Goal: Task Accomplishment & Management: Manage account settings

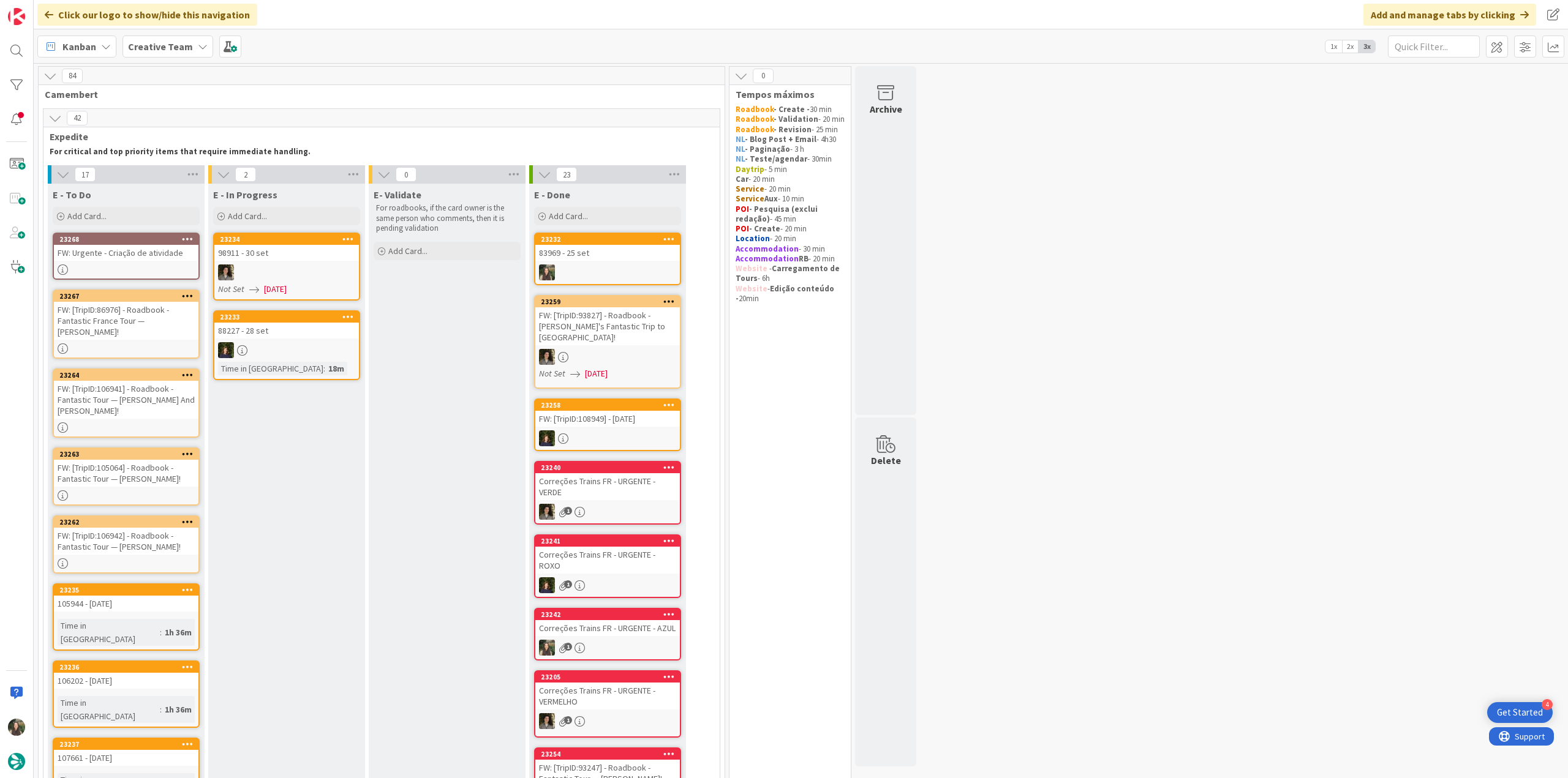
click at [625, 257] on div "83969 - 25 set" at bounding box center [608, 253] width 145 height 16
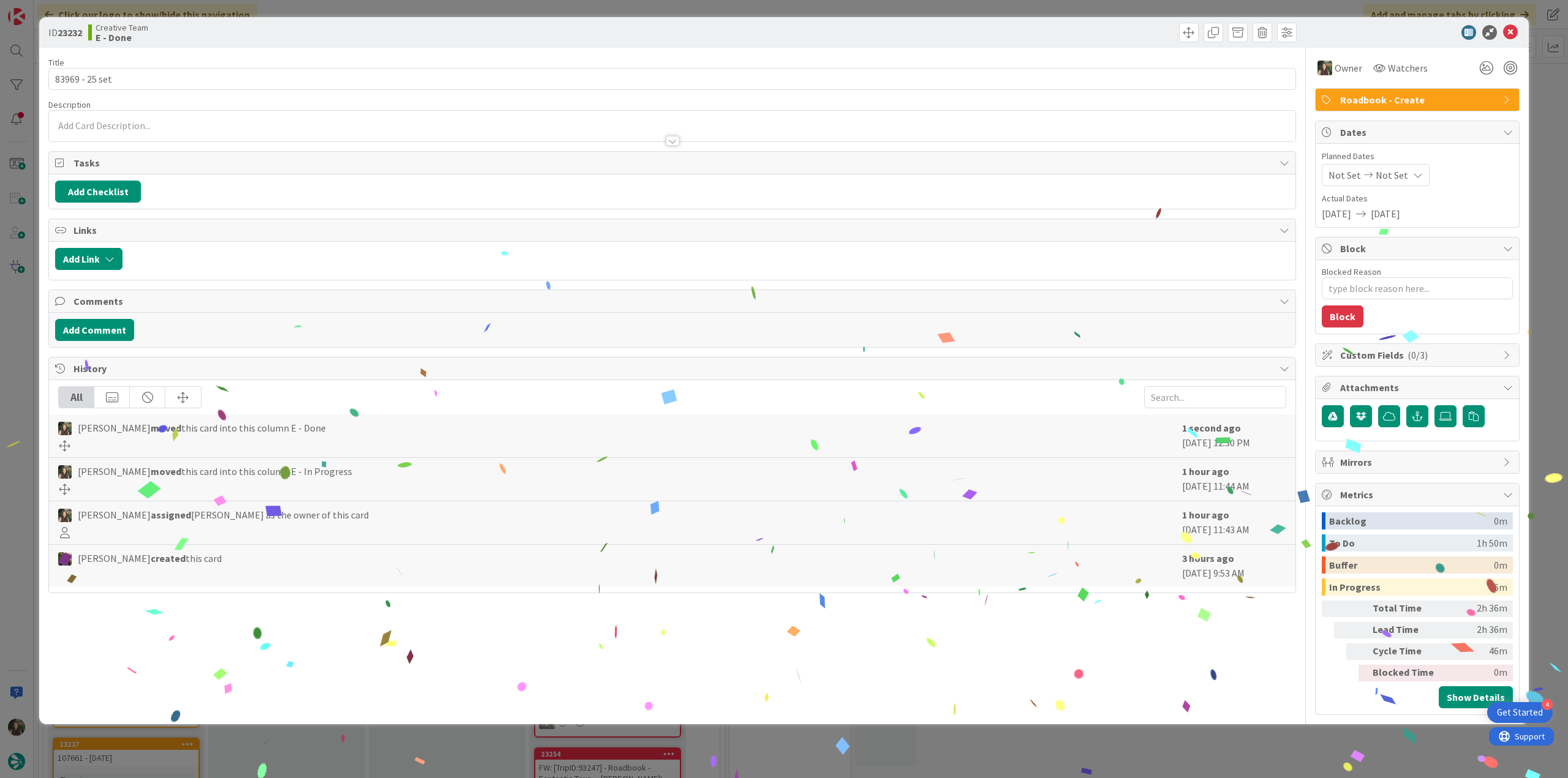
click at [1305, 741] on div "ID 23232 Creative Team E - Done Title 14 / 128 83969 - 25 set Description Owner…" at bounding box center [784, 389] width 1568 height 778
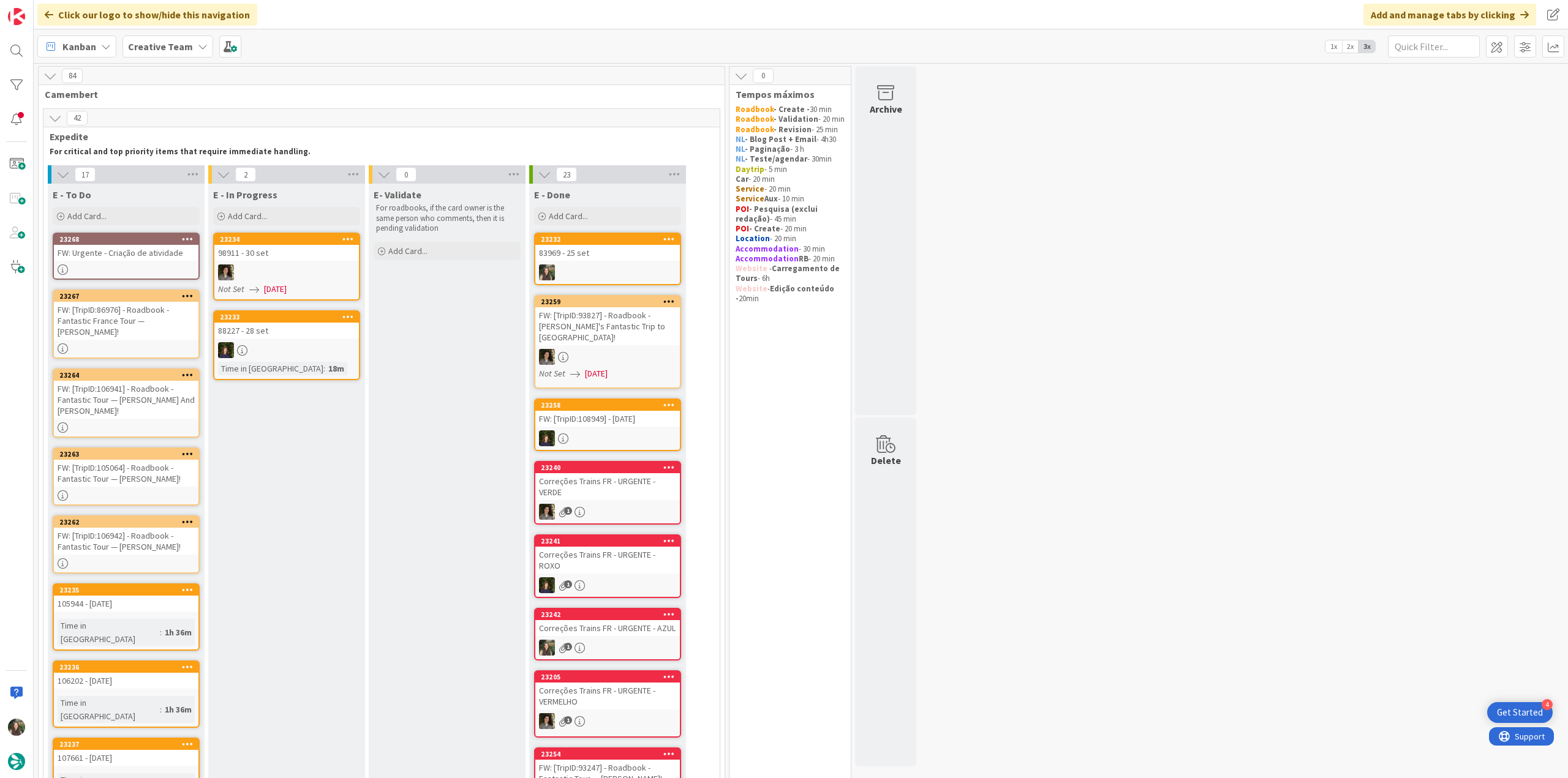
click at [172, 320] on div "FW: [TripID:86976] - Roadbook - Fantastic France Tour — [PERSON_NAME]!" at bounding box center [126, 320] width 145 height 38
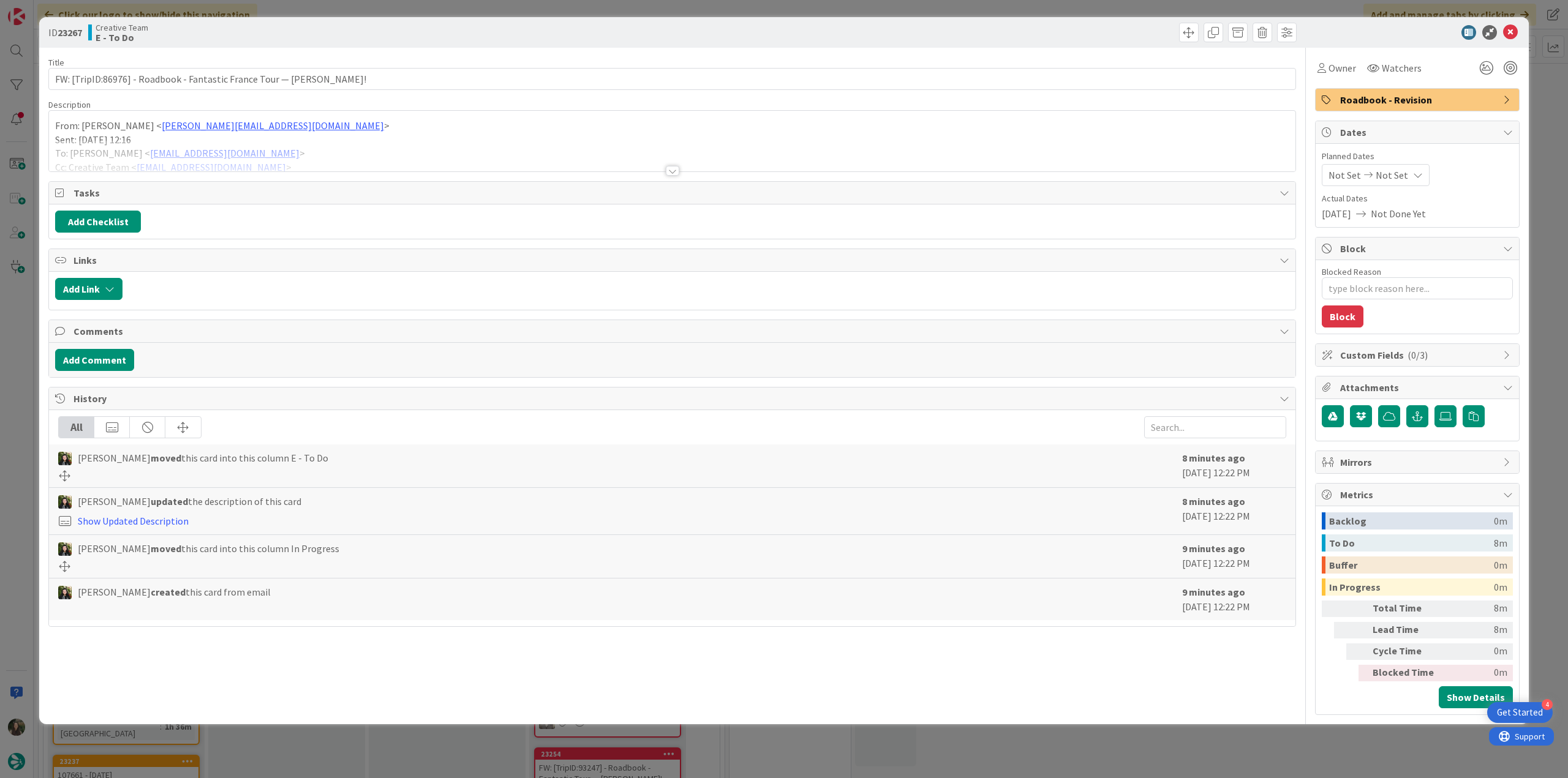
click at [19, 312] on div "ID 23267 Creative Team E - To Do Title 68 / 128 FW: [TripID:86976] - Roadbook -…" at bounding box center [784, 389] width 1568 height 778
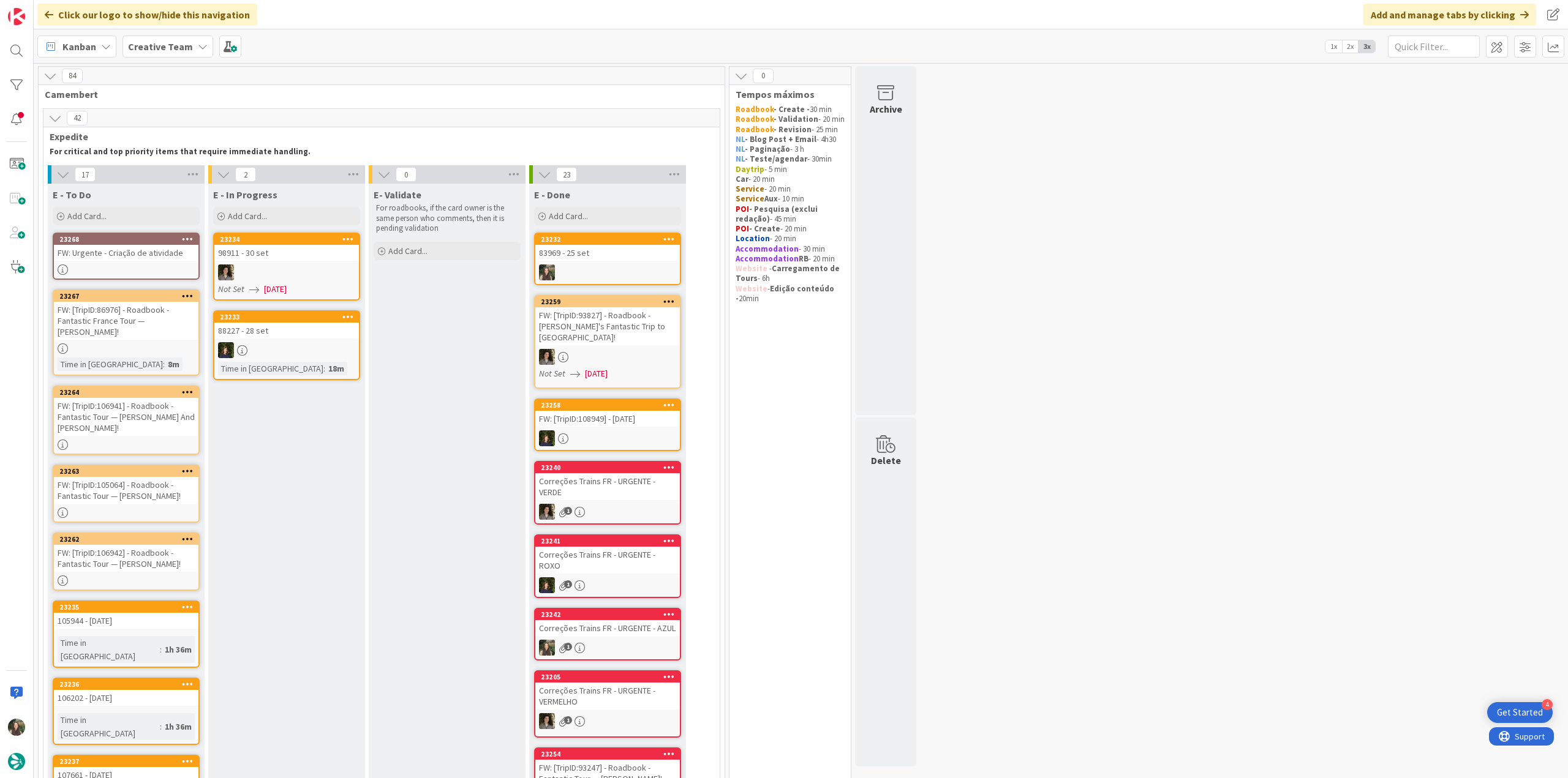
click at [153, 398] on div "FW: [TripID:106941] - Roadbook - Fantastic Tour — [PERSON_NAME] And [PERSON_NAM…" at bounding box center [126, 417] width 145 height 38
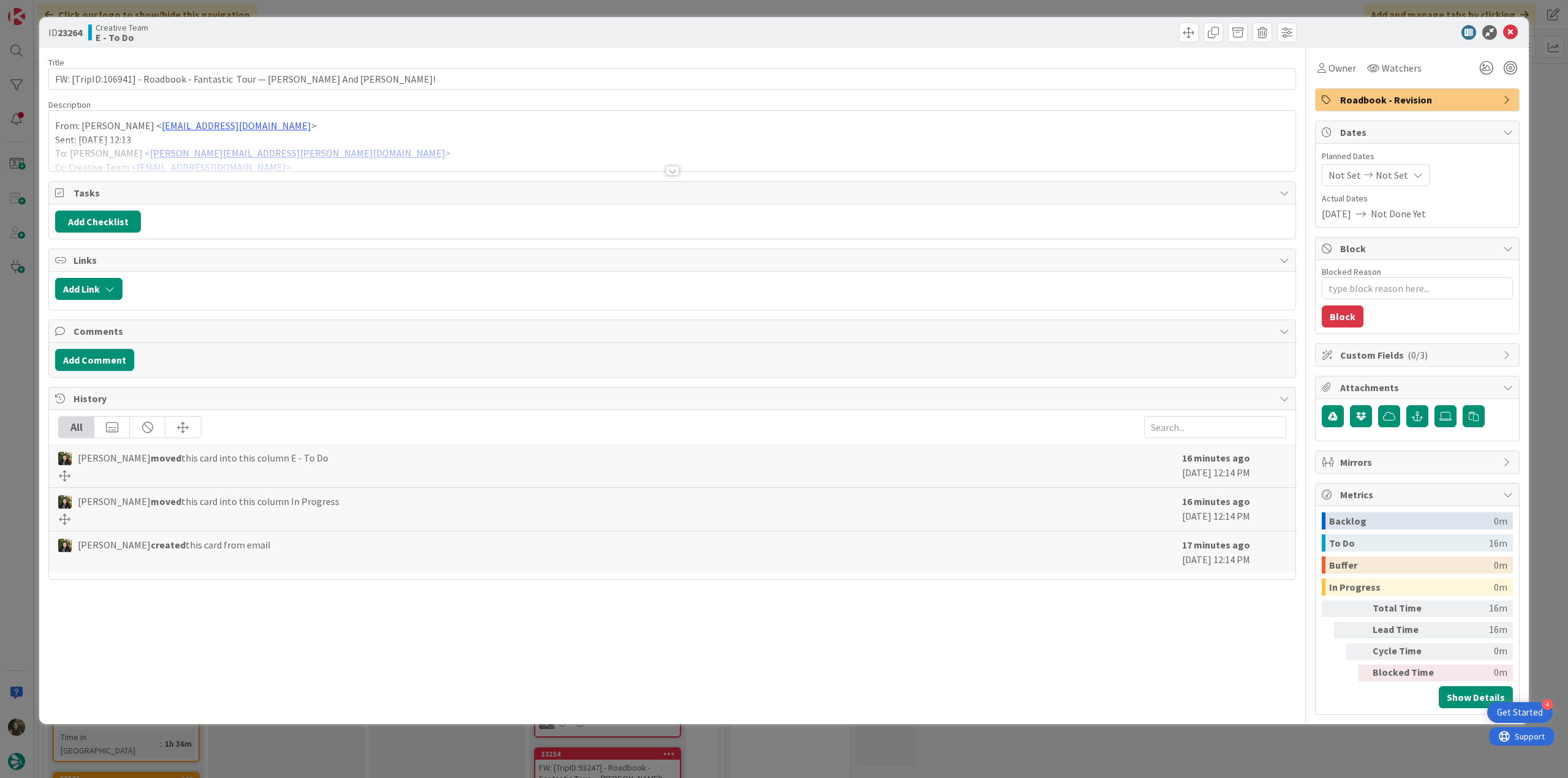
click at [373, 154] on div at bounding box center [672, 155] width 1246 height 31
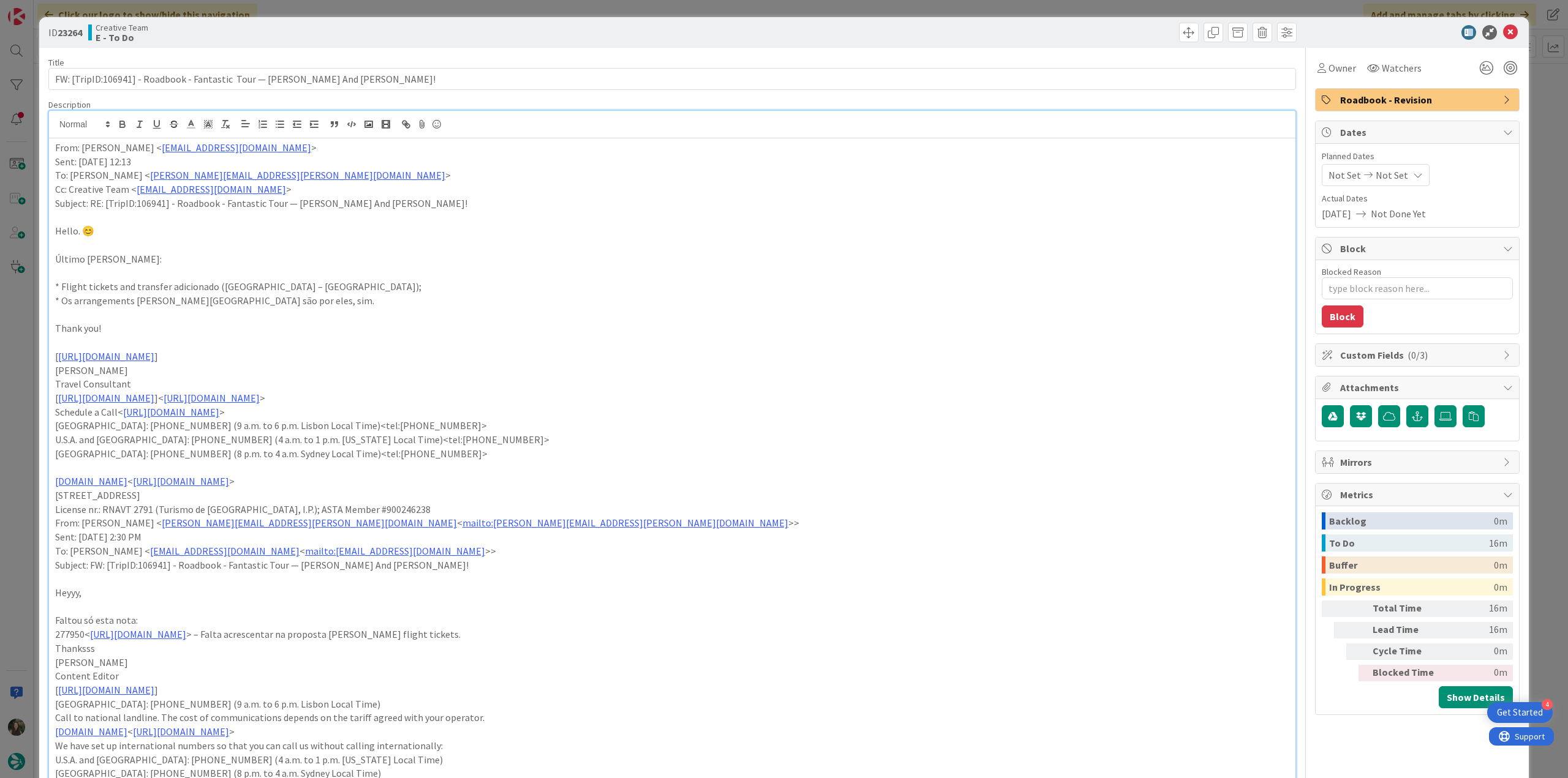
click at [31, 360] on div "ID 23264 Creative Team E - To Do Title 69 / 128 FW: [TripID:106941] - Roadbook …" at bounding box center [784, 389] width 1568 height 778
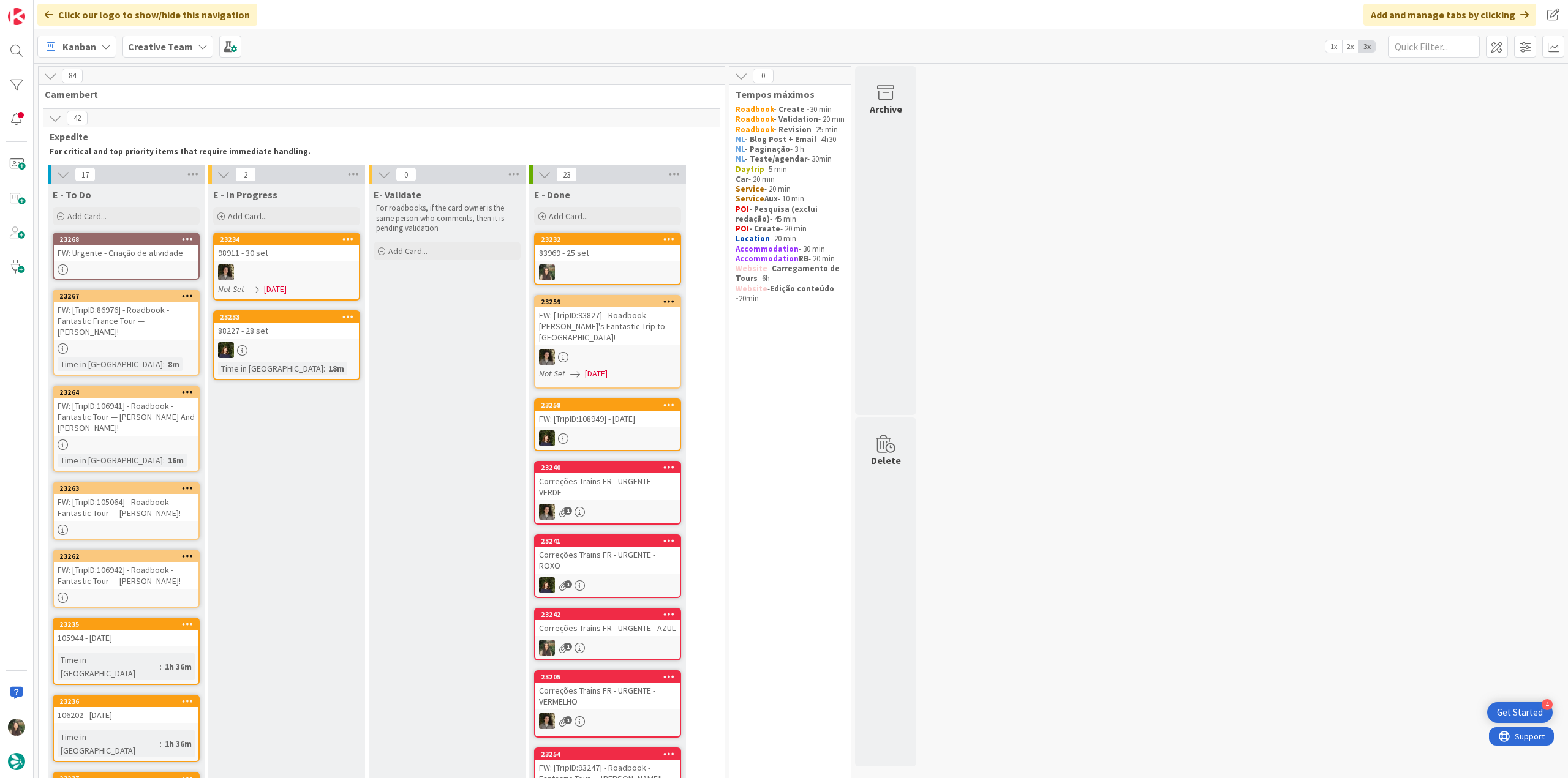
click at [171, 562] on div "FW: [TripID:106942] - Roadbook - Fantastic Tour — [PERSON_NAME]!" at bounding box center [126, 574] width 145 height 27
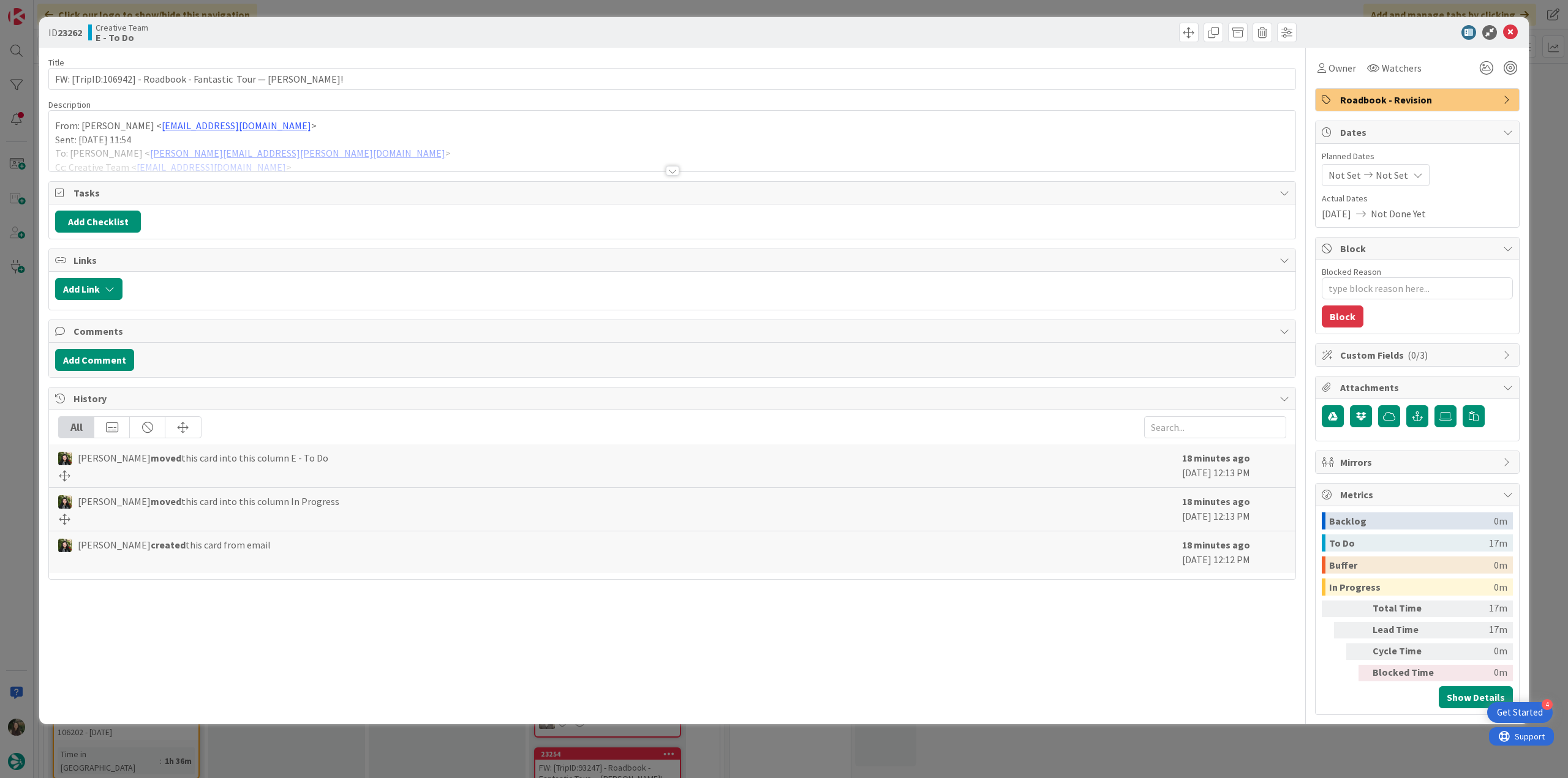
click at [345, 168] on div at bounding box center [672, 155] width 1246 height 31
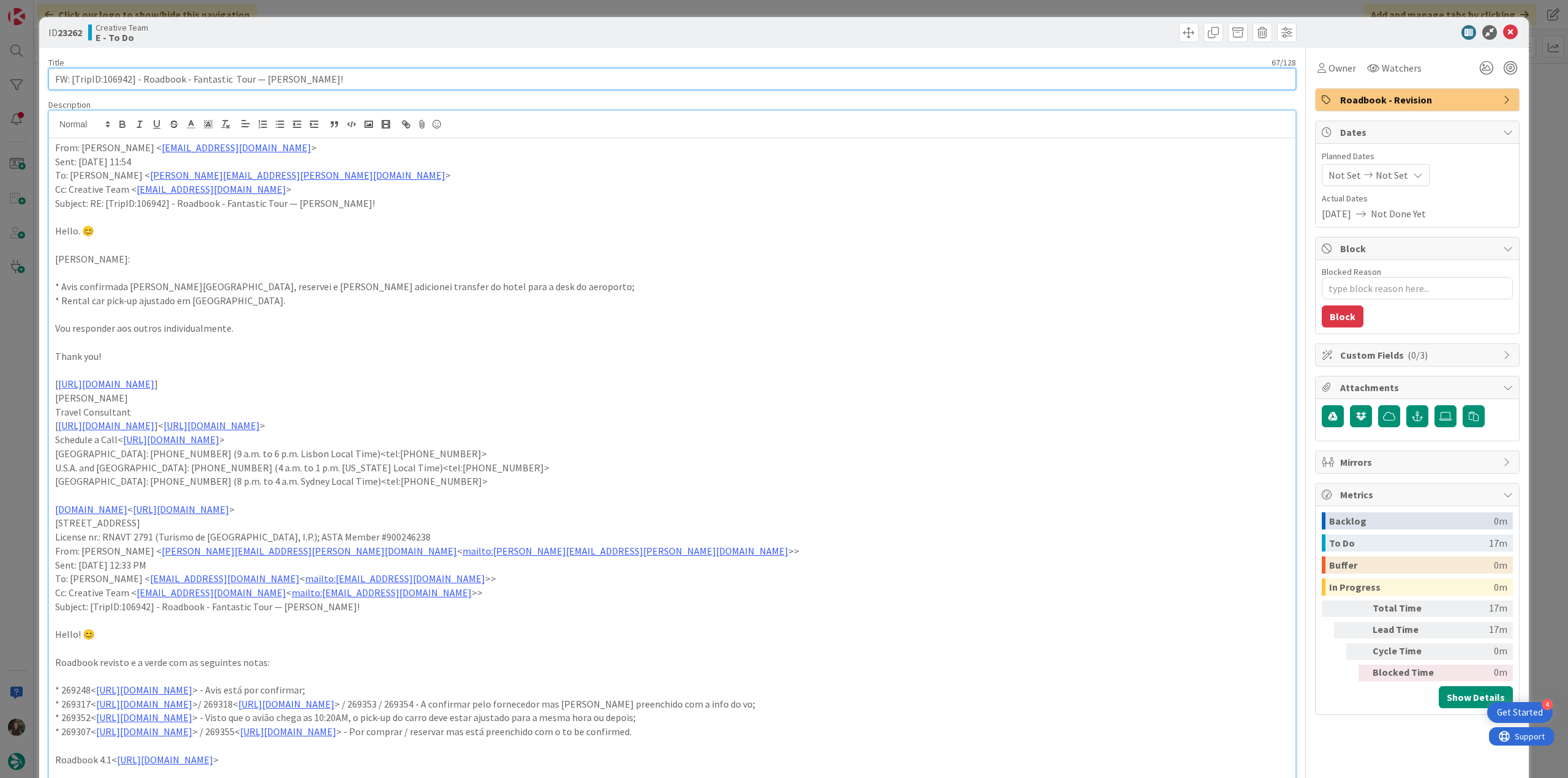
click at [120, 73] on input "FW: [TripID:106942] - Roadbook - Fantastic Tour — [PERSON_NAME]!" at bounding box center [672, 78] width 1248 height 22
click at [10, 400] on div "ID 23262 Creative Team E - To Do Title 67 / 128 FW: [TripID:106942] - Roadbook …" at bounding box center [784, 389] width 1568 height 778
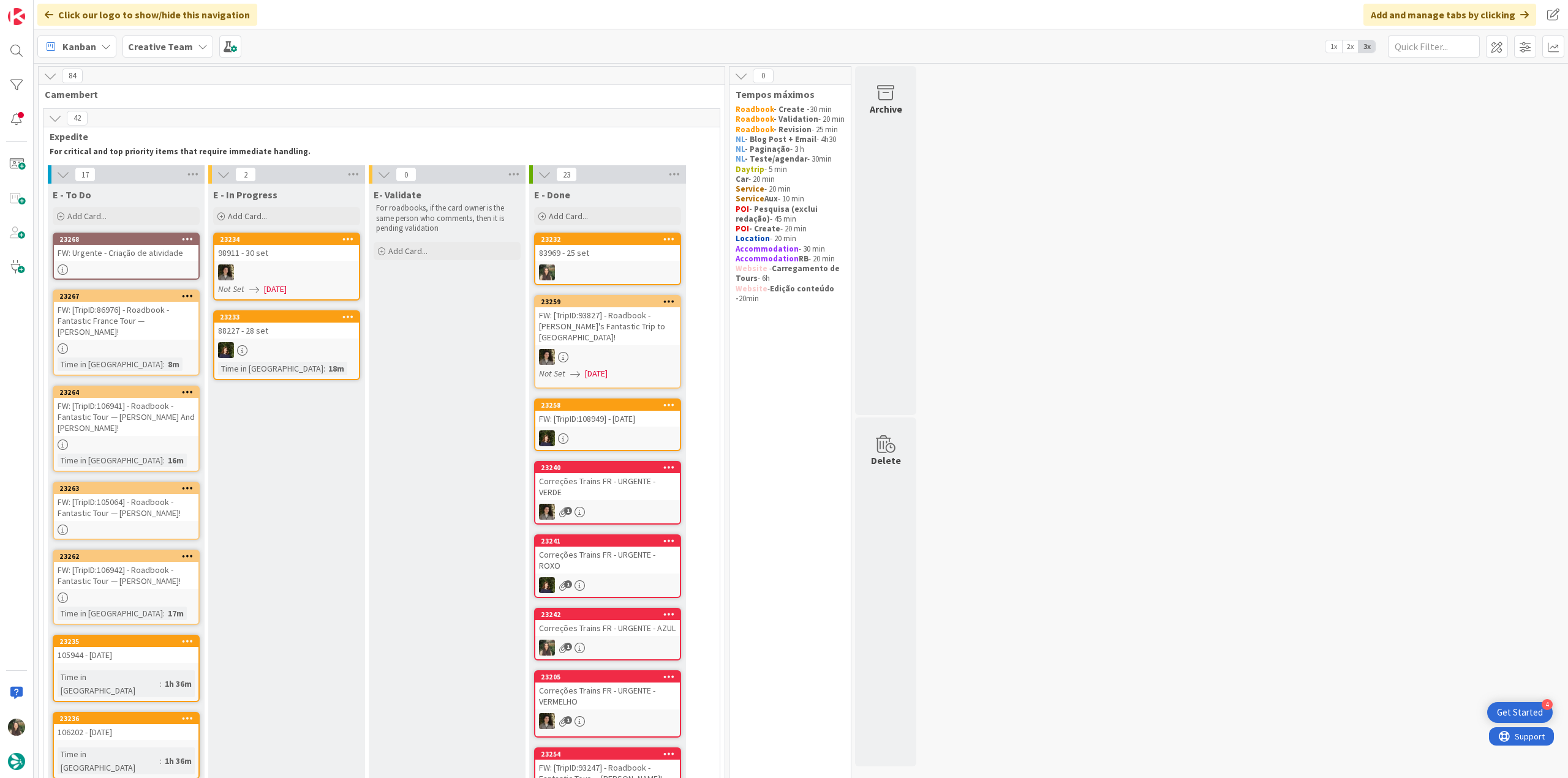
click at [174, 496] on div "FW: [TripID:105064] - Roadbook - Fantastic Tour — [PERSON_NAME]!" at bounding box center [126, 507] width 145 height 27
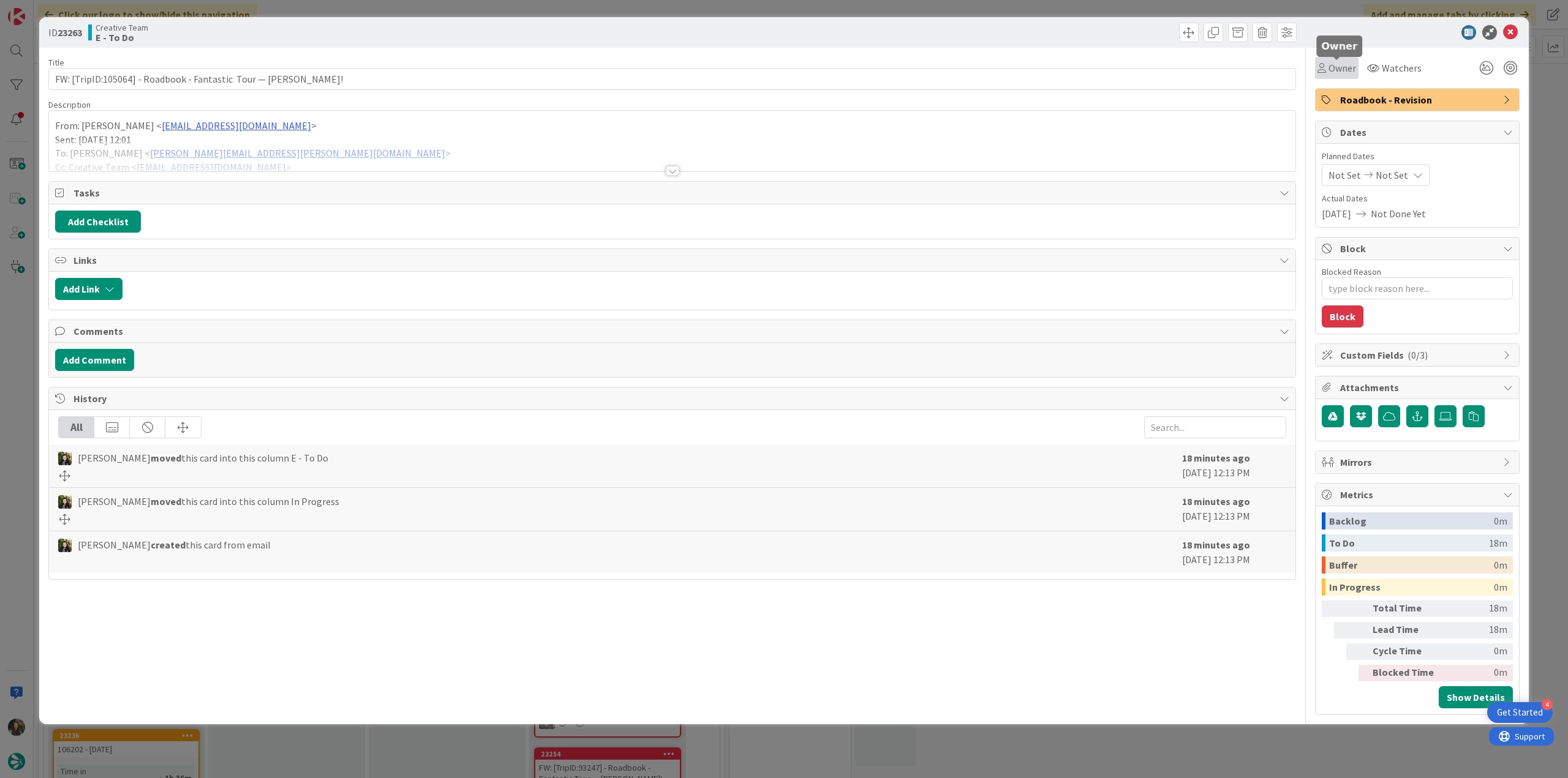
click at [1339, 73] on span "Owner" at bounding box center [1342, 68] width 27 height 14
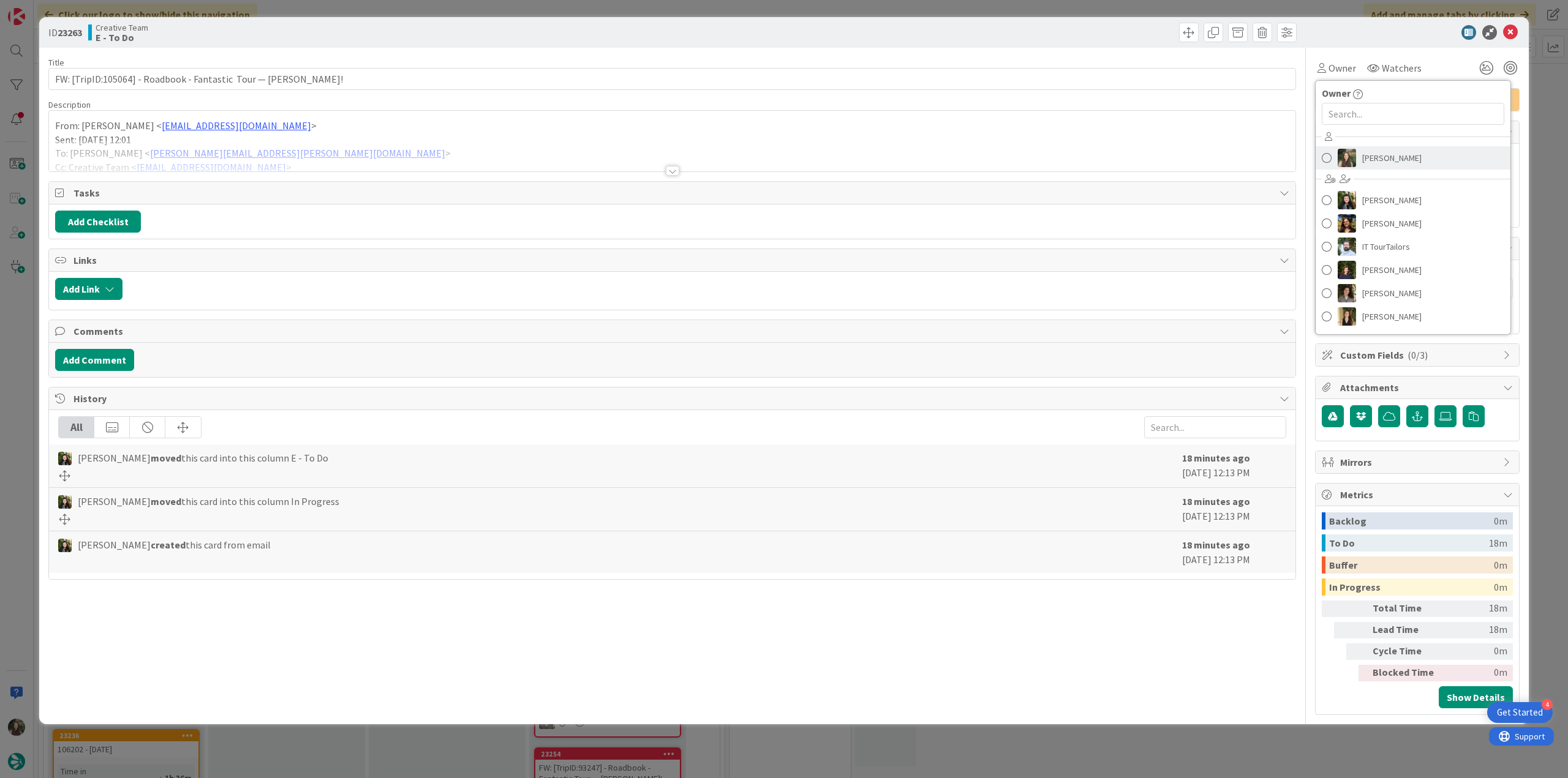
click at [1372, 157] on span "[PERSON_NAME]" at bounding box center [1392, 158] width 60 height 19
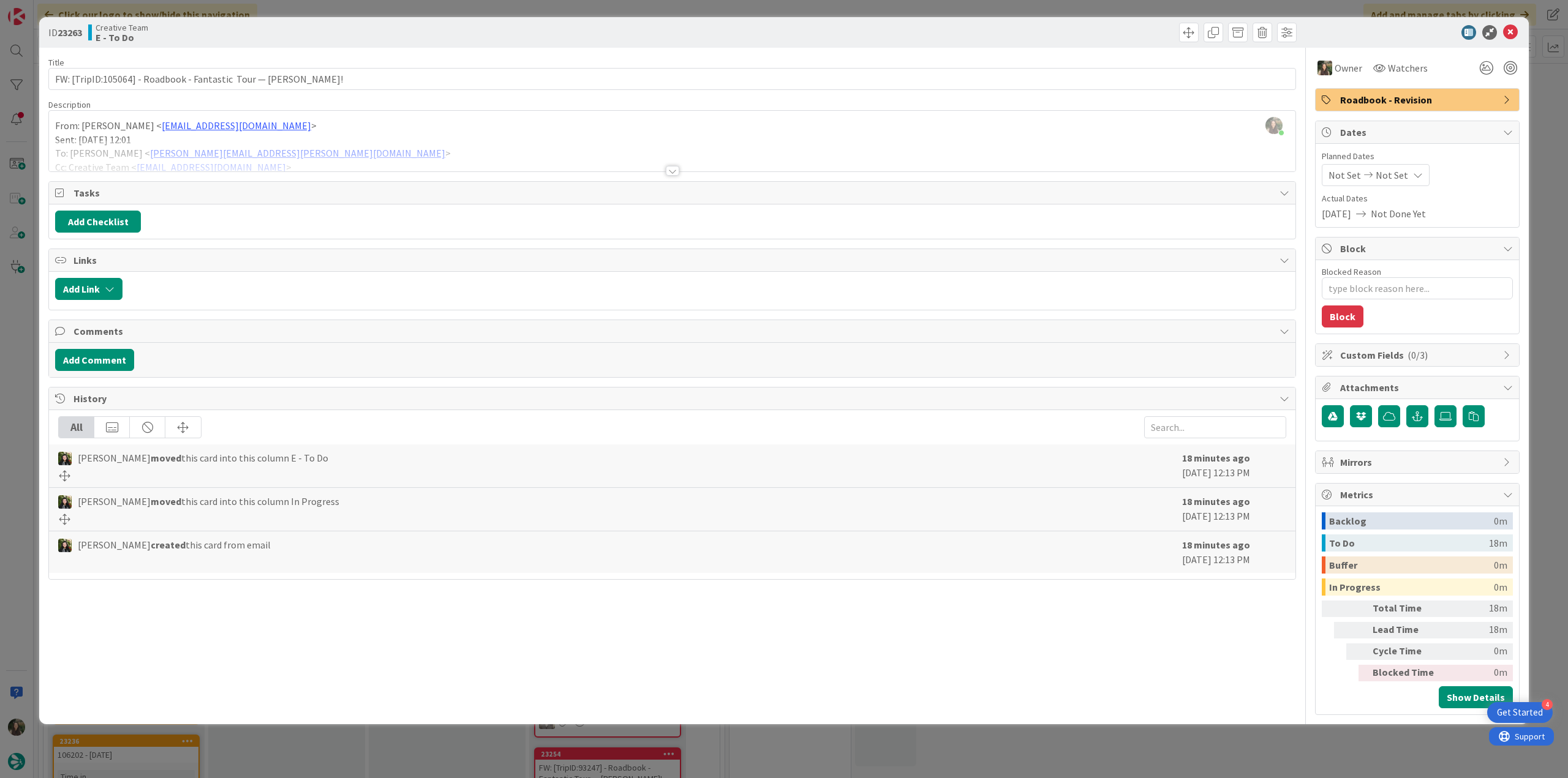
click at [1533, 82] on div "ID 23263 Creative Team E - To Do Title 63 / 128 FW: [TripID:105064] - Roadbook …" at bounding box center [784, 389] width 1568 height 778
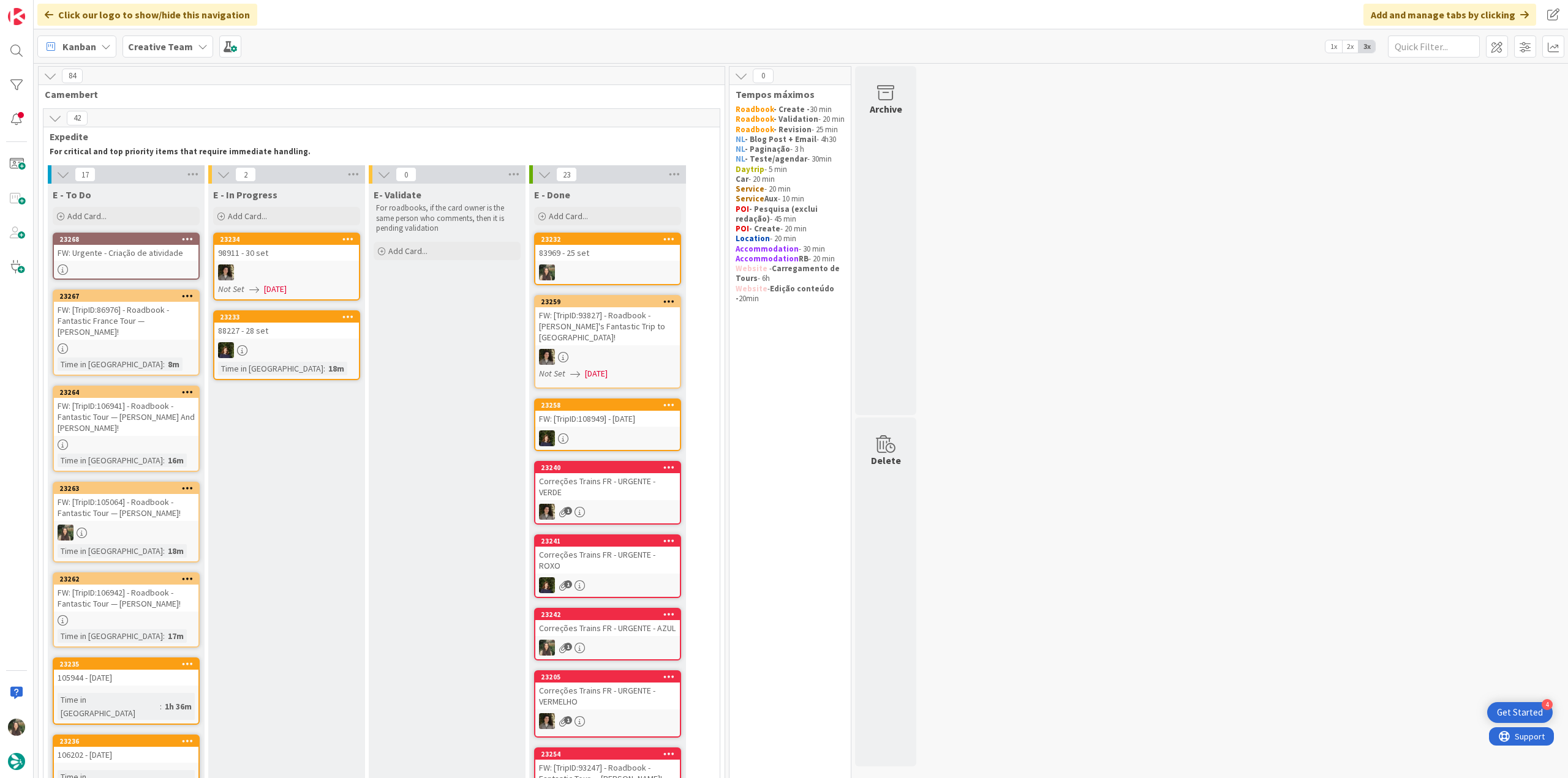
click at [164, 439] on div at bounding box center [126, 444] width 145 height 10
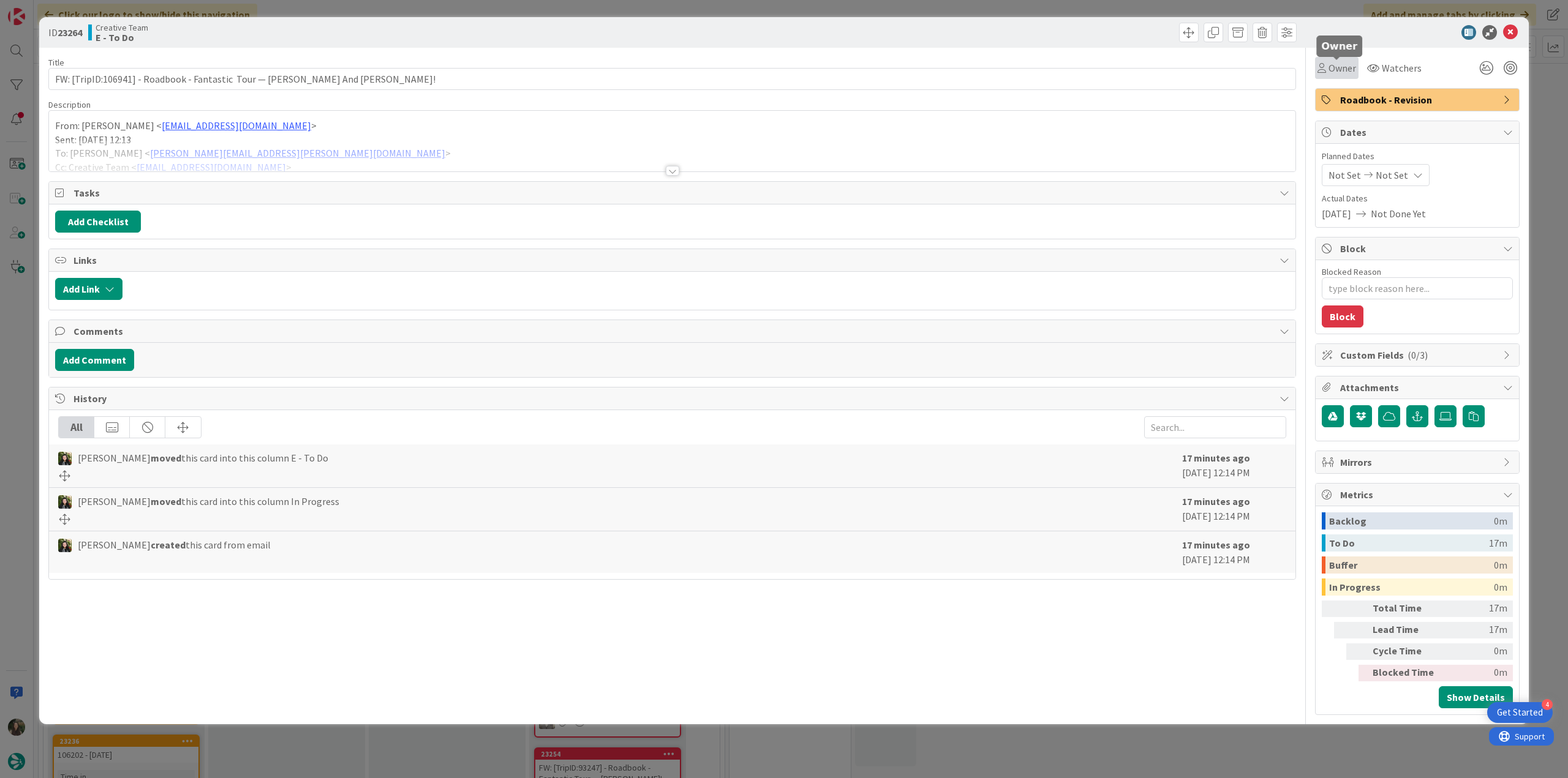
click at [1346, 74] on span "Owner" at bounding box center [1342, 68] width 27 height 14
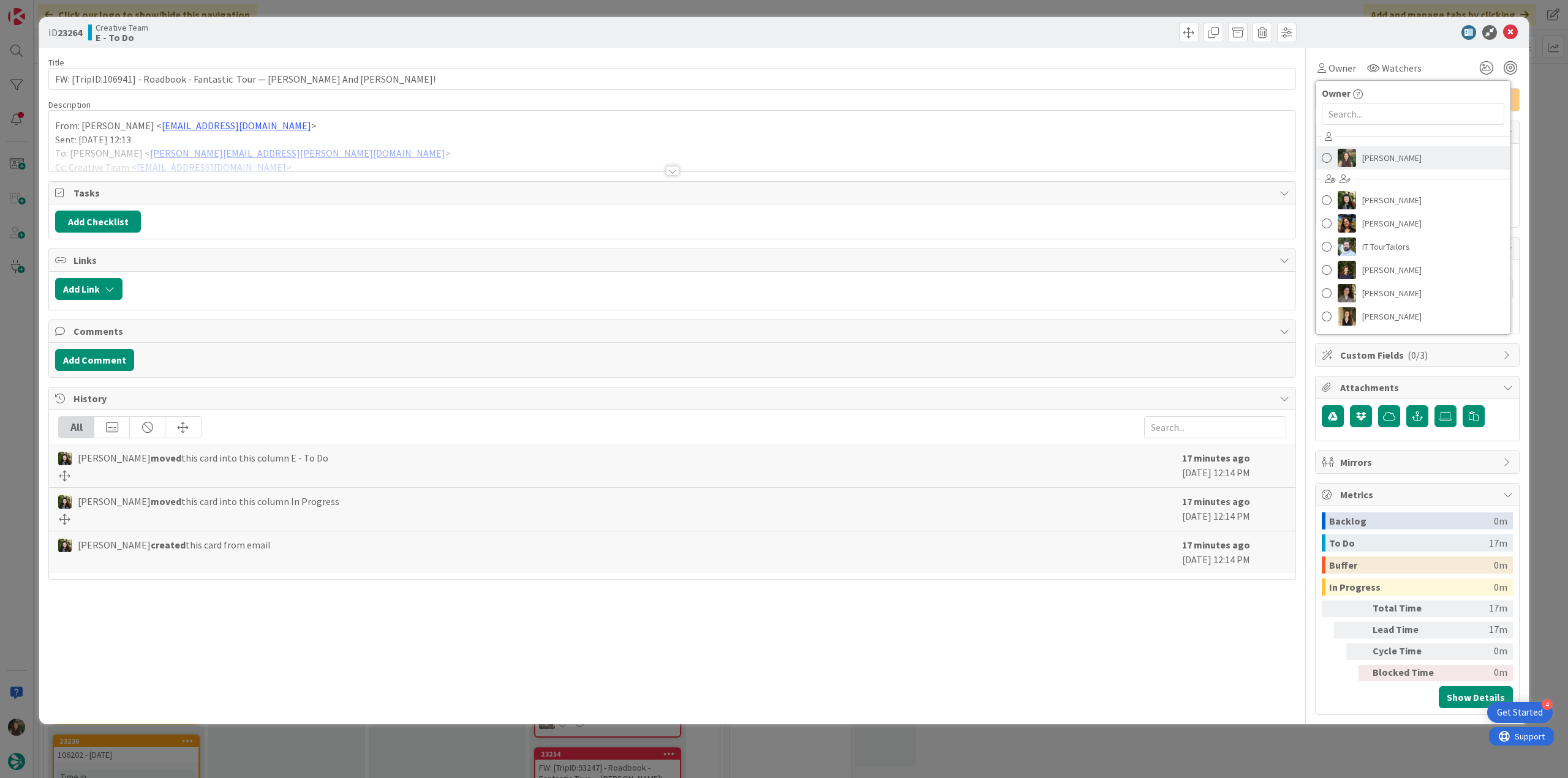
click at [1376, 158] on span "[PERSON_NAME]" at bounding box center [1392, 158] width 60 height 19
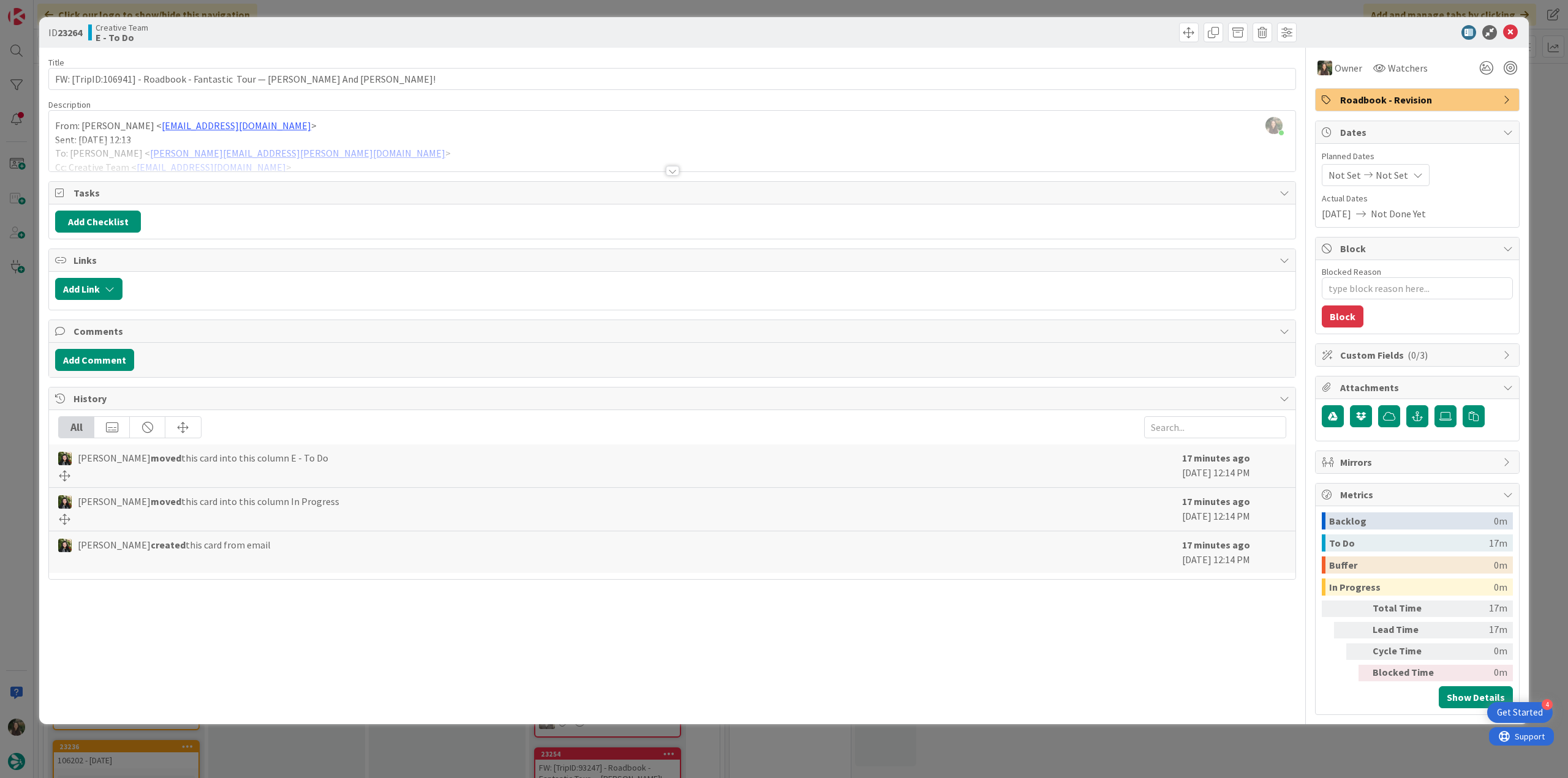
click at [1551, 96] on div "ID 23264 Creative Team E - To Do Title 69 / 128 FW: [TripID:106941] - Roadbook …" at bounding box center [784, 389] width 1568 height 778
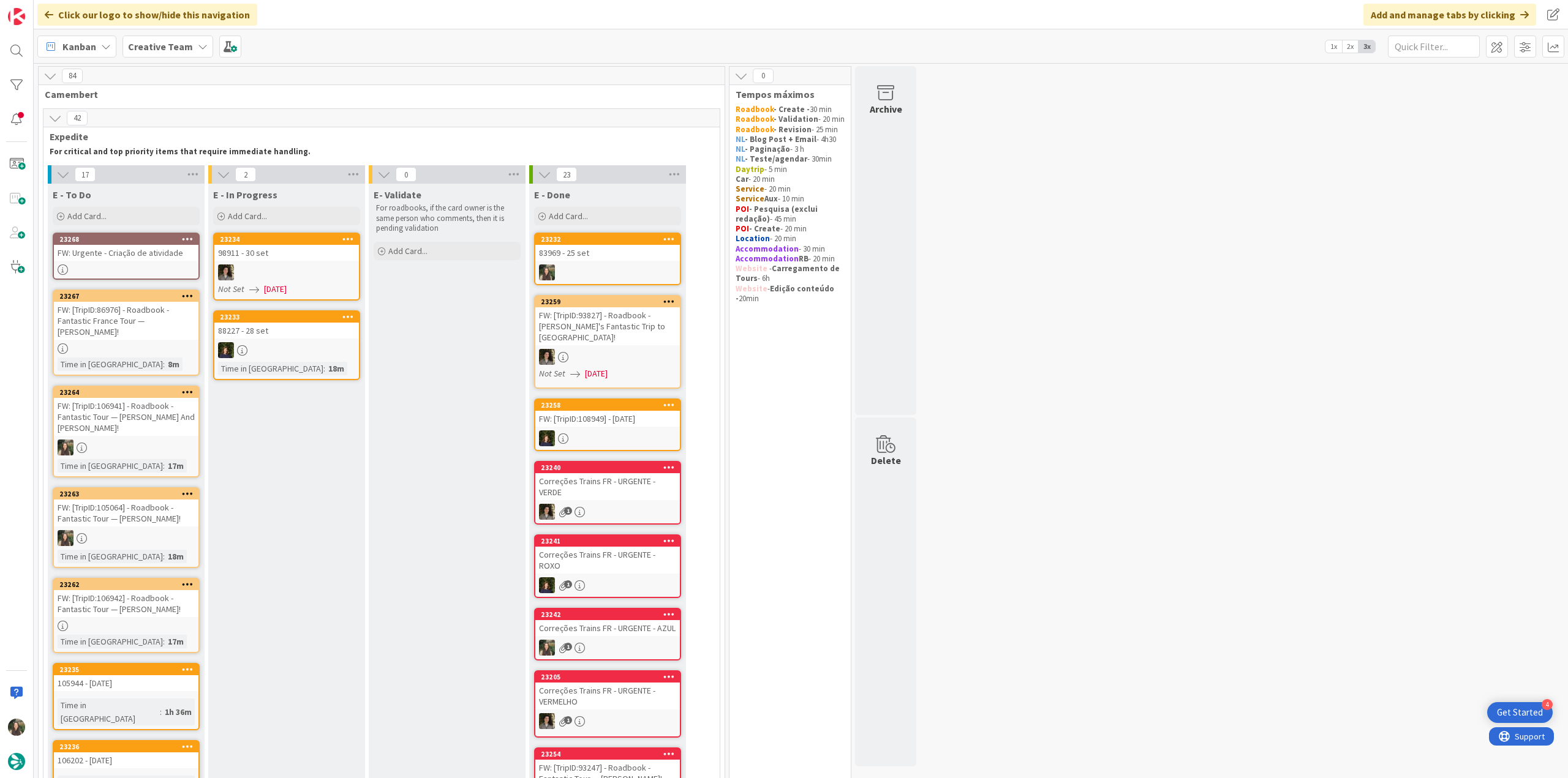
click at [143, 590] on div "FW: [TripID:106942] - Roadbook - Fantastic Tour — [PERSON_NAME]!" at bounding box center [126, 603] width 145 height 27
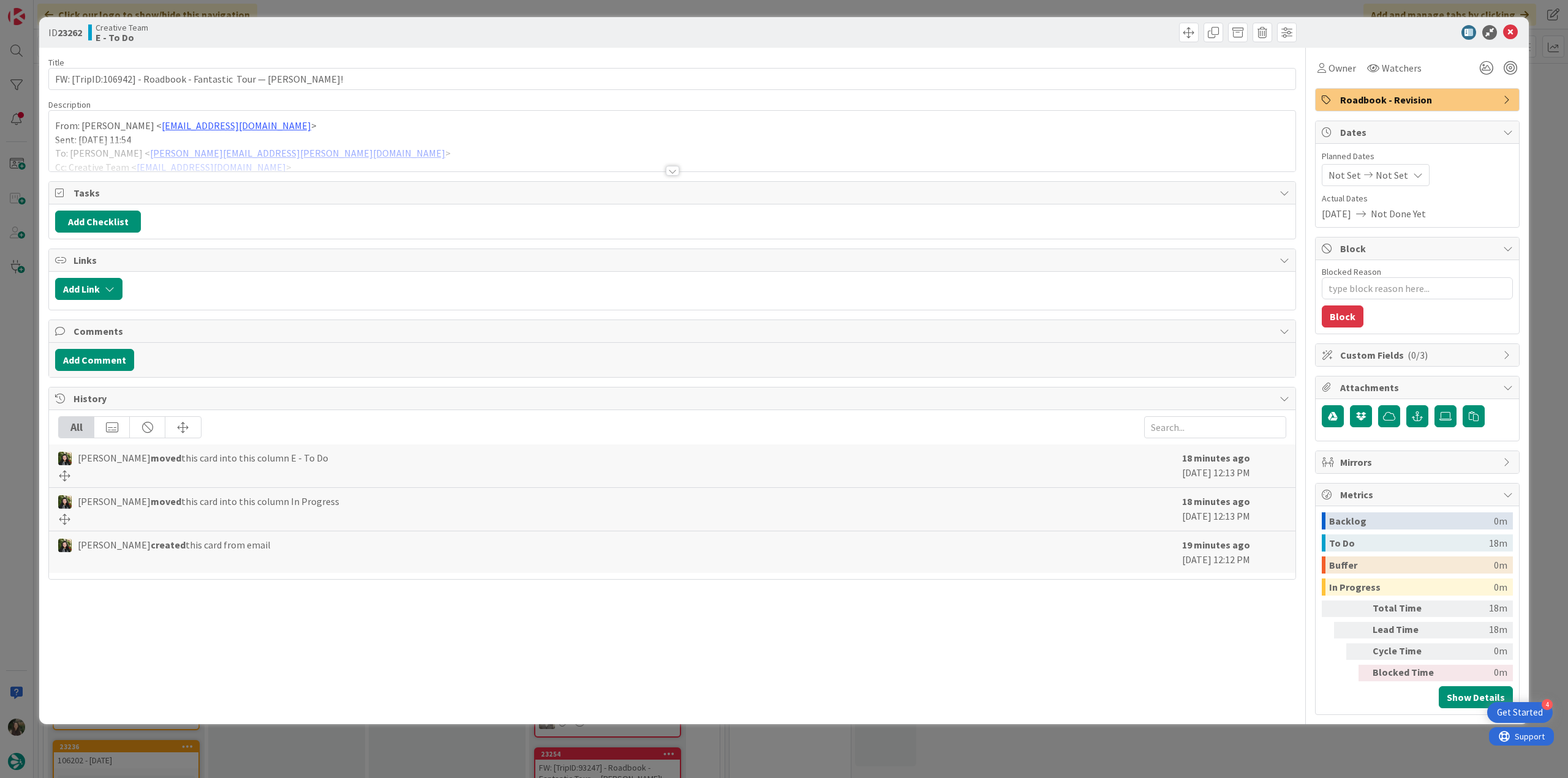
click at [1541, 112] on div "ID 23262 Creative Team E - To Do Title 67 / 128 FW: [TripID:106942] - Roadbook …" at bounding box center [784, 389] width 1568 height 778
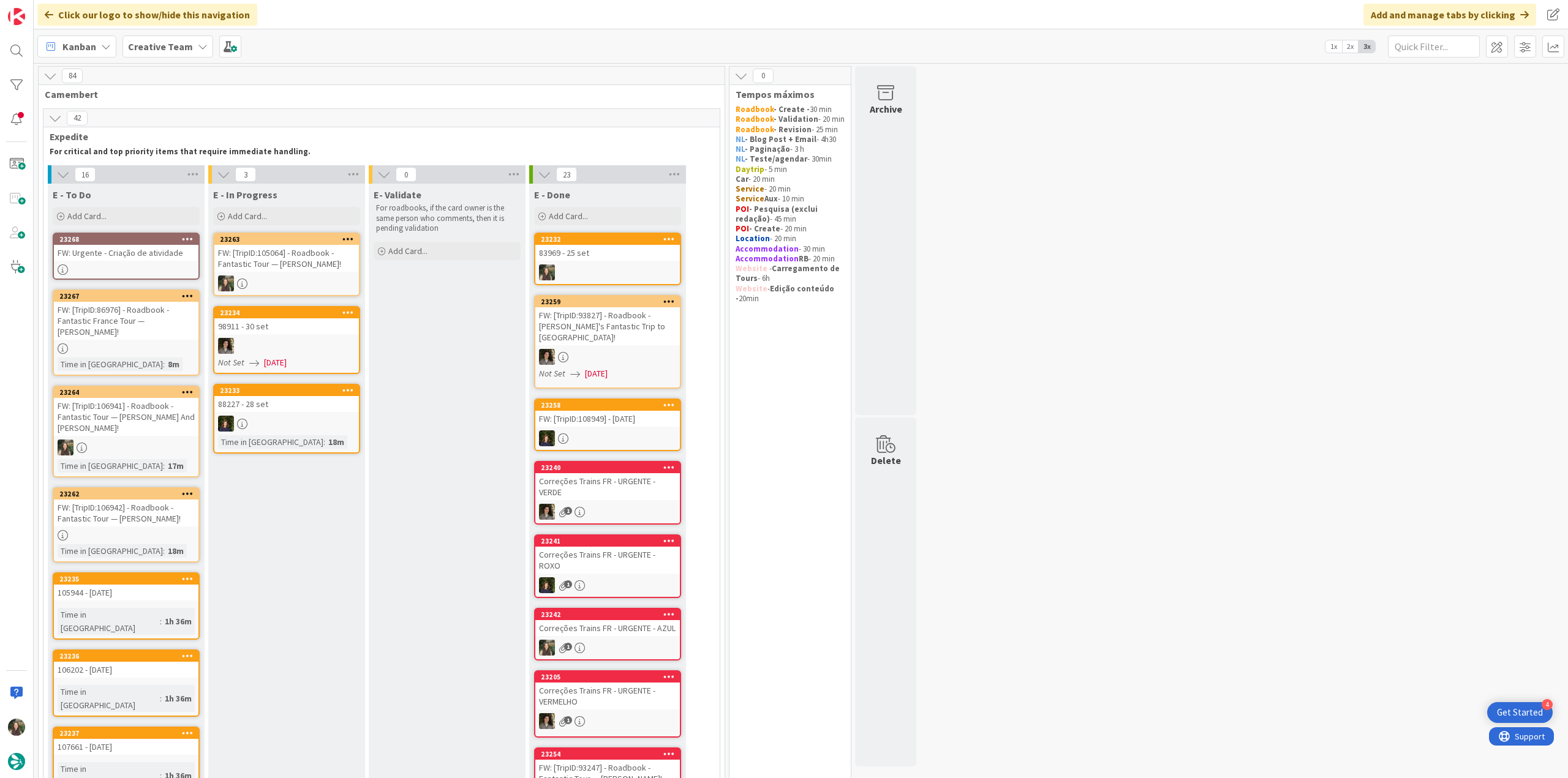
click at [286, 259] on div "FW: [TripID:105064] - Roadbook - Fantastic Tour — [PERSON_NAME]!" at bounding box center [287, 257] width 145 height 27
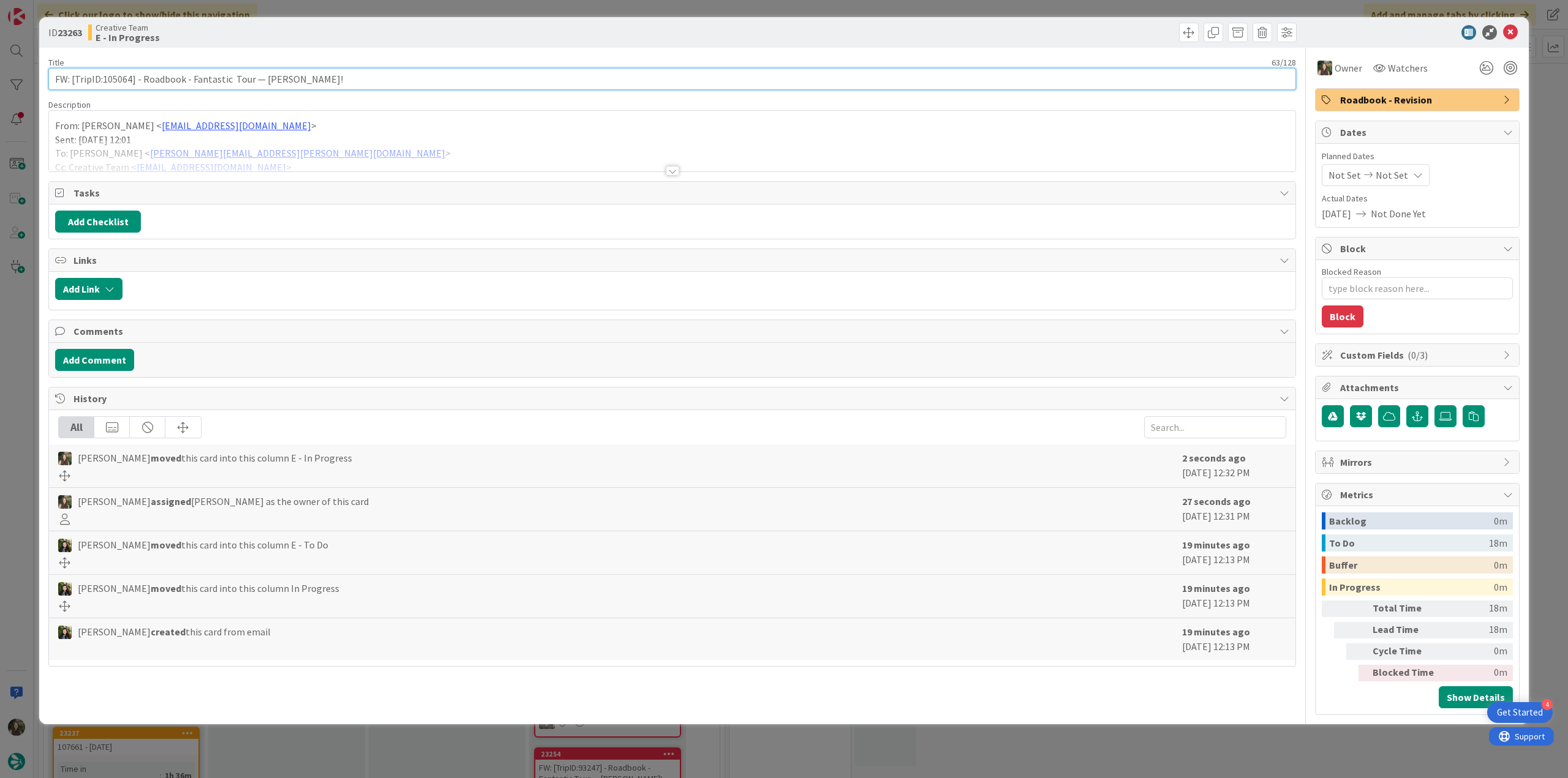
click at [120, 76] on input "FW: [TripID:105064] - Roadbook - Fantastic Tour — [PERSON_NAME]!" at bounding box center [672, 78] width 1248 height 22
click at [368, 132] on div "[PERSON_NAME] just joined From: [PERSON_NAME] < [EMAIL_ADDRESS][DOMAIN_NAME] > …" at bounding box center [672, 141] width 1246 height 60
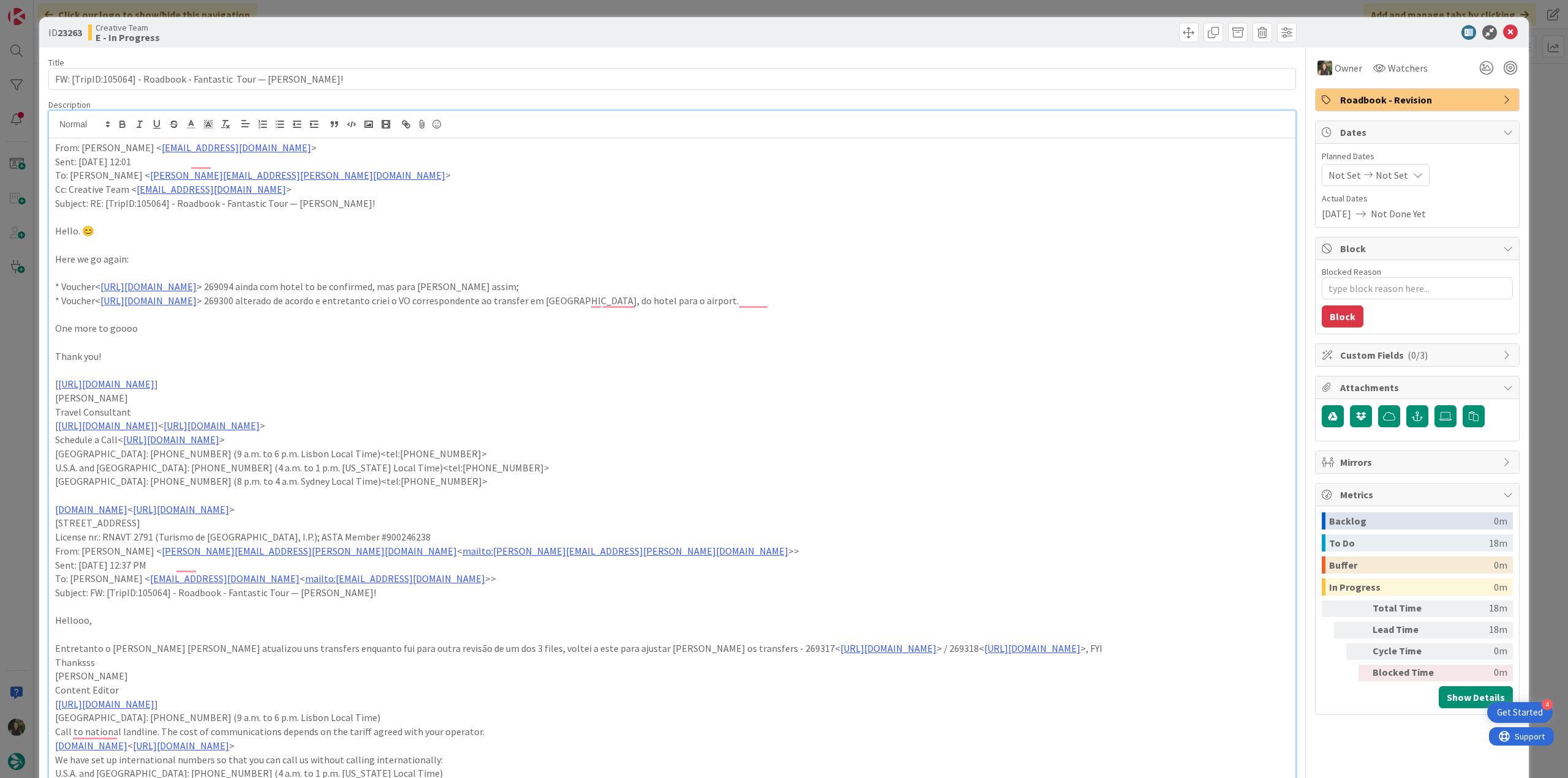
click at [31, 336] on div "ID 23263 Creative Team E - In Progress Title 63 / 128 FW: [TripID:105064] - Roa…" at bounding box center [784, 389] width 1568 height 778
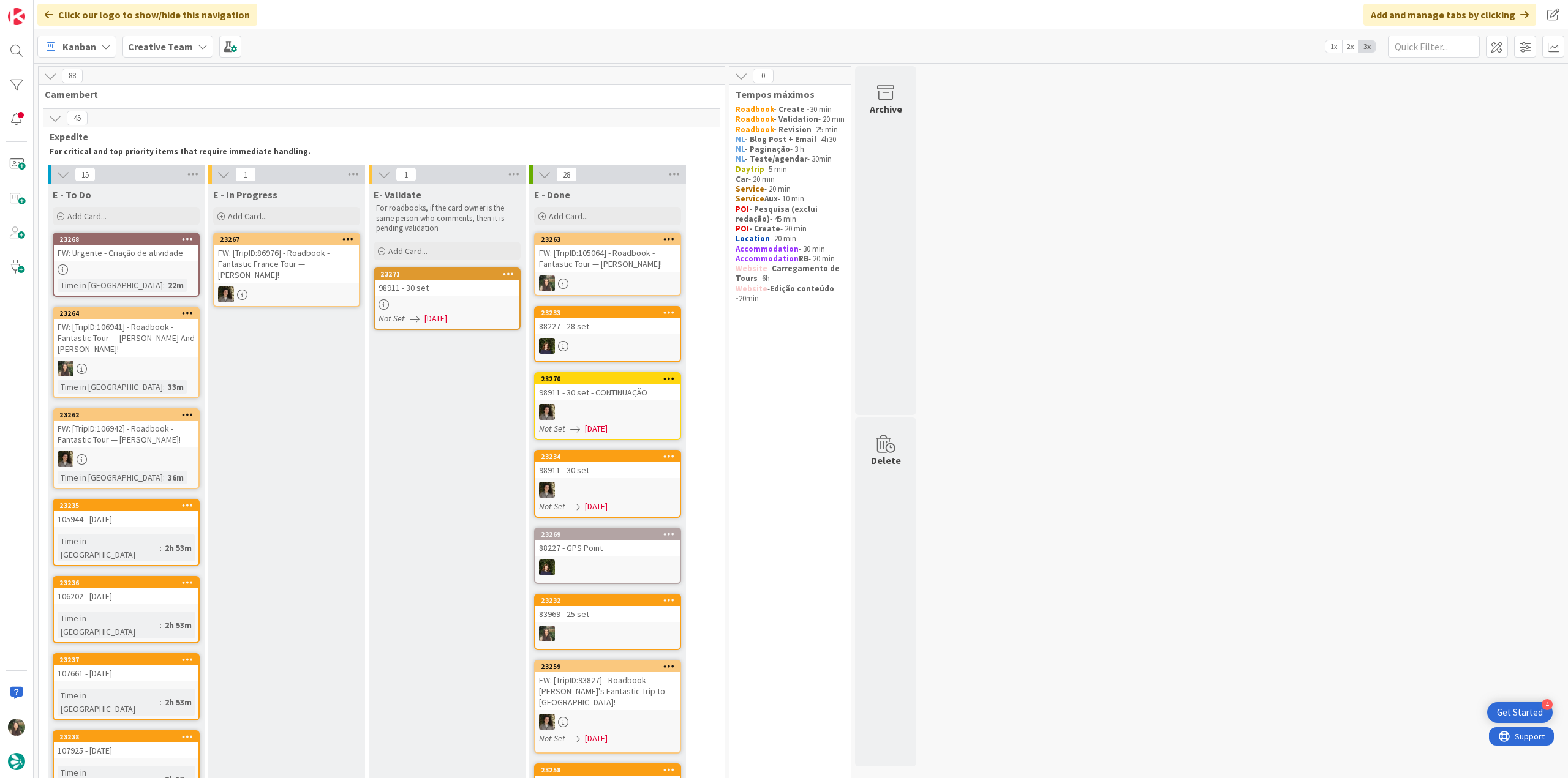
click at [642, 261] on div "FW: [TripID:105064] - Roadbook - Fantastic Tour — [PERSON_NAME]!" at bounding box center [608, 257] width 145 height 27
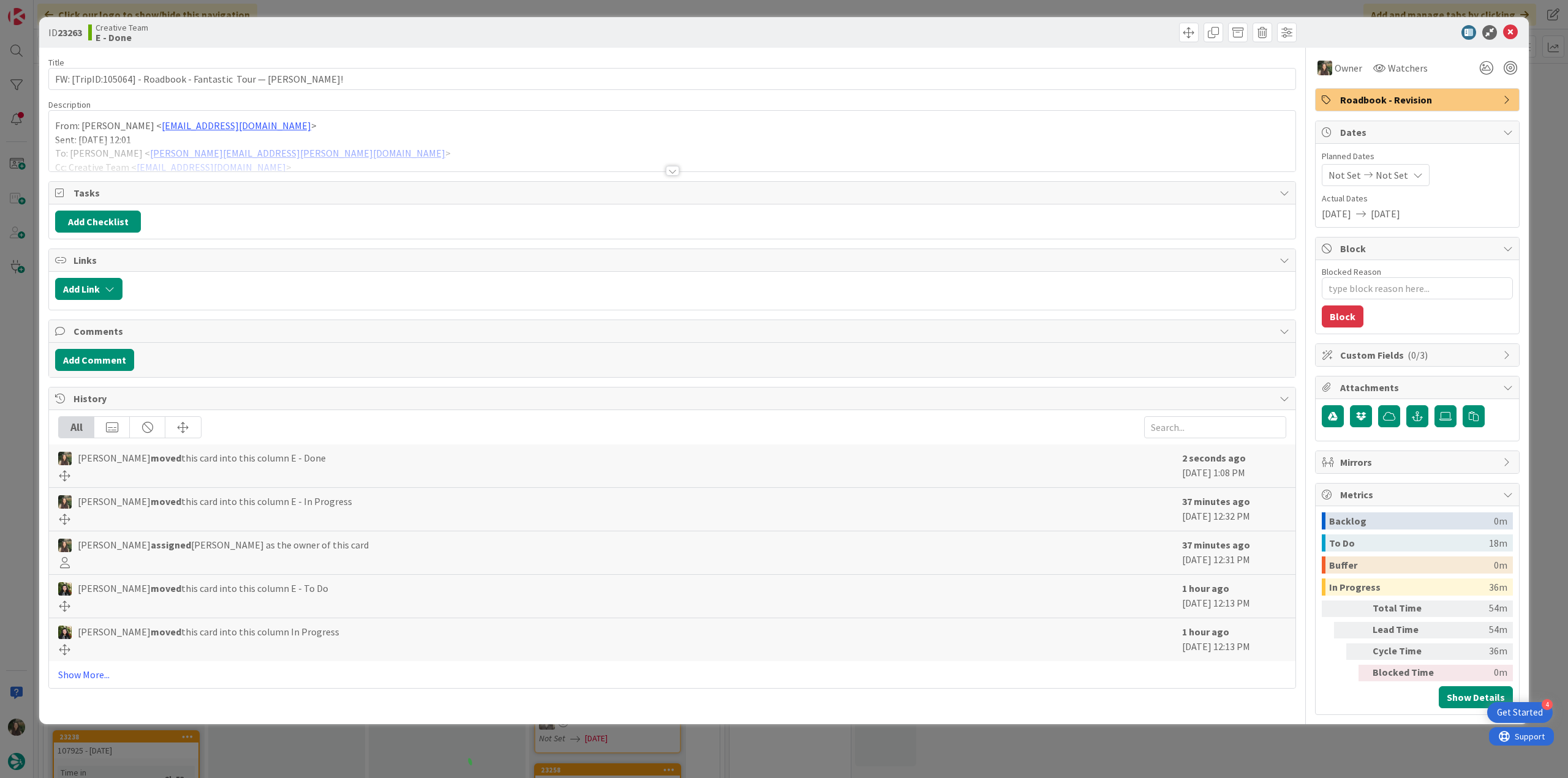
click at [1200, 764] on div "ID 23263 Creative Team E - Done Title 63 / 128 FW: [TripID:105064] - Roadbook -…" at bounding box center [784, 389] width 1568 height 778
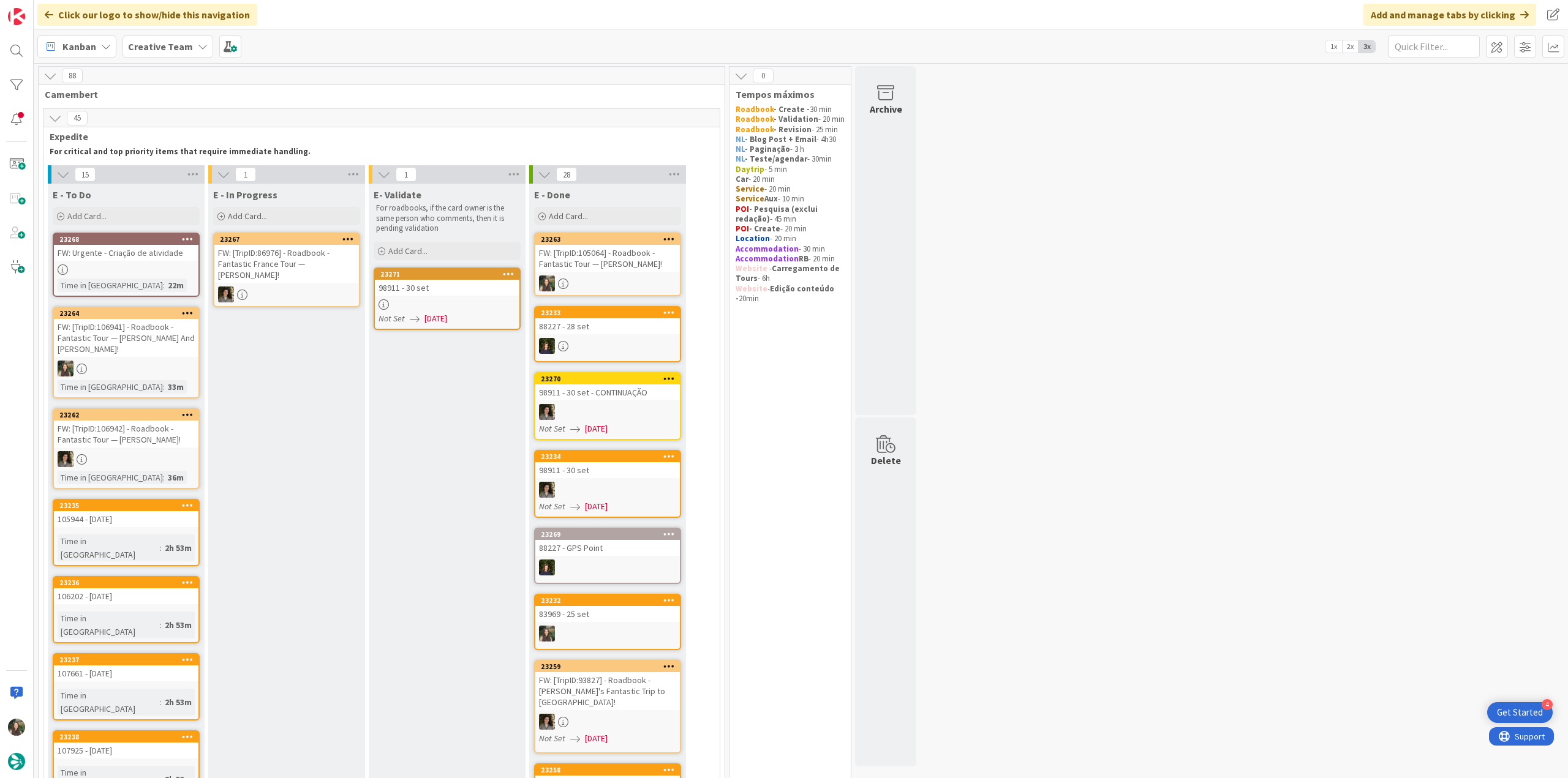
click at [596, 261] on div "FW: [TripID:105064] - Roadbook - Fantastic Tour — [PERSON_NAME]!" at bounding box center [608, 257] width 145 height 27
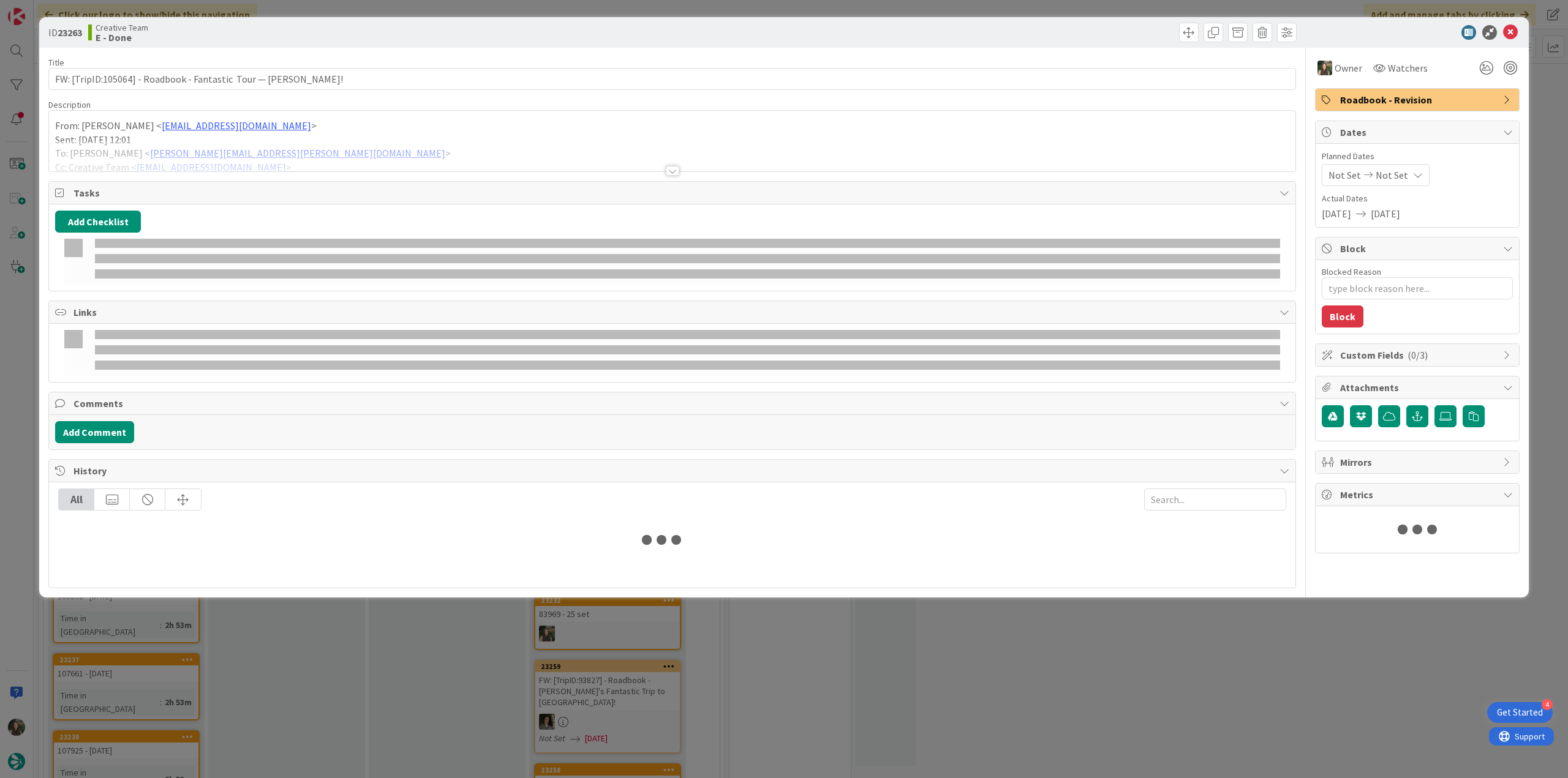
type textarea "x"
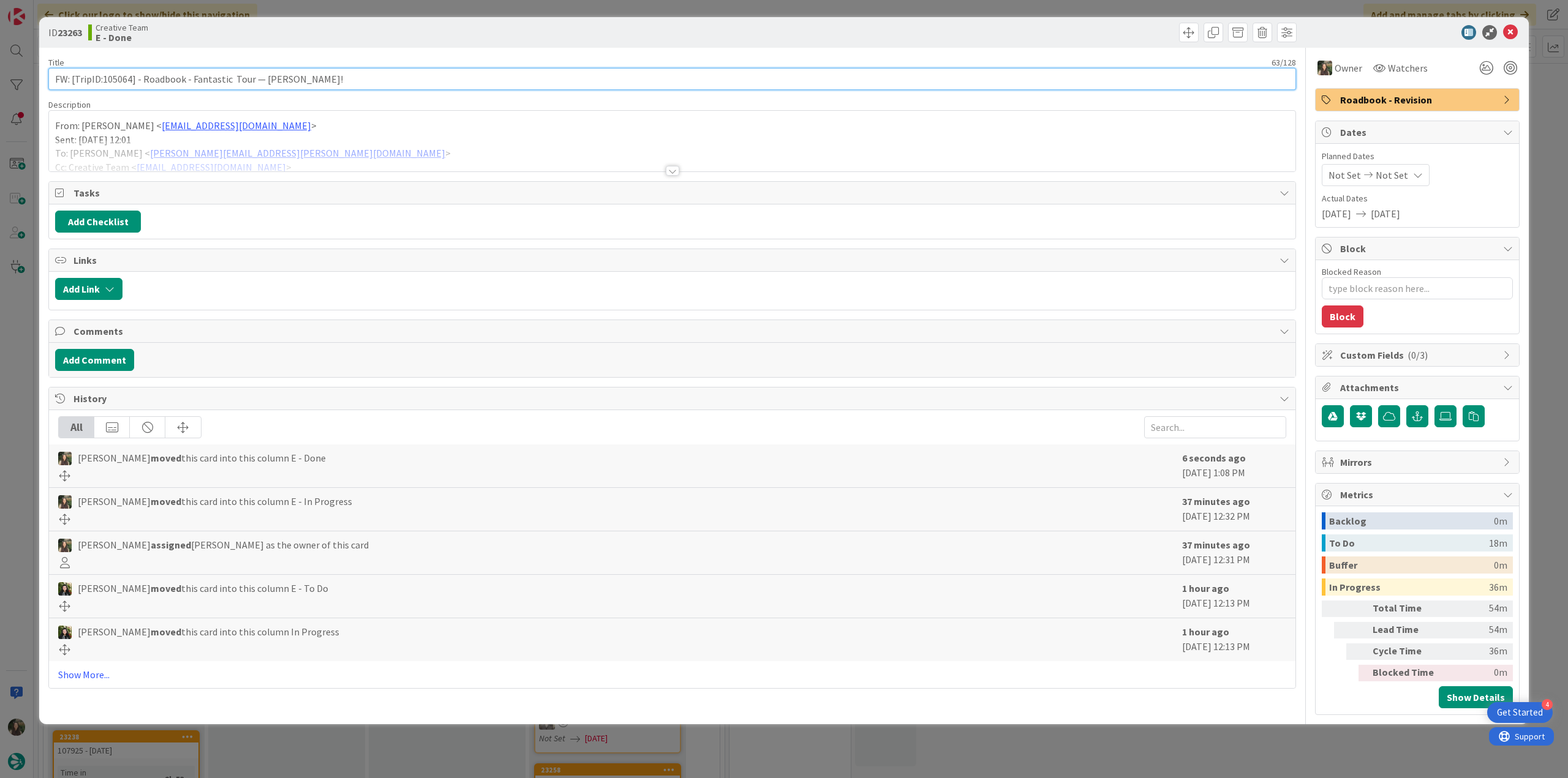
drag, startPoint x: 326, startPoint y: 73, endPoint x: 31, endPoint y: 88, distance: 295.4
click at [29, 76] on div "ID 23263 Creative Team E - Done Title 63 / 128 FW: [TripID:105064] - Roadbook -…" at bounding box center [784, 389] width 1568 height 778
click at [22, 316] on div "ID 23263 Creative Team E - Done Title 63 / 128 FW: [TripID:105064] - Roadbook -…" at bounding box center [784, 389] width 1568 height 778
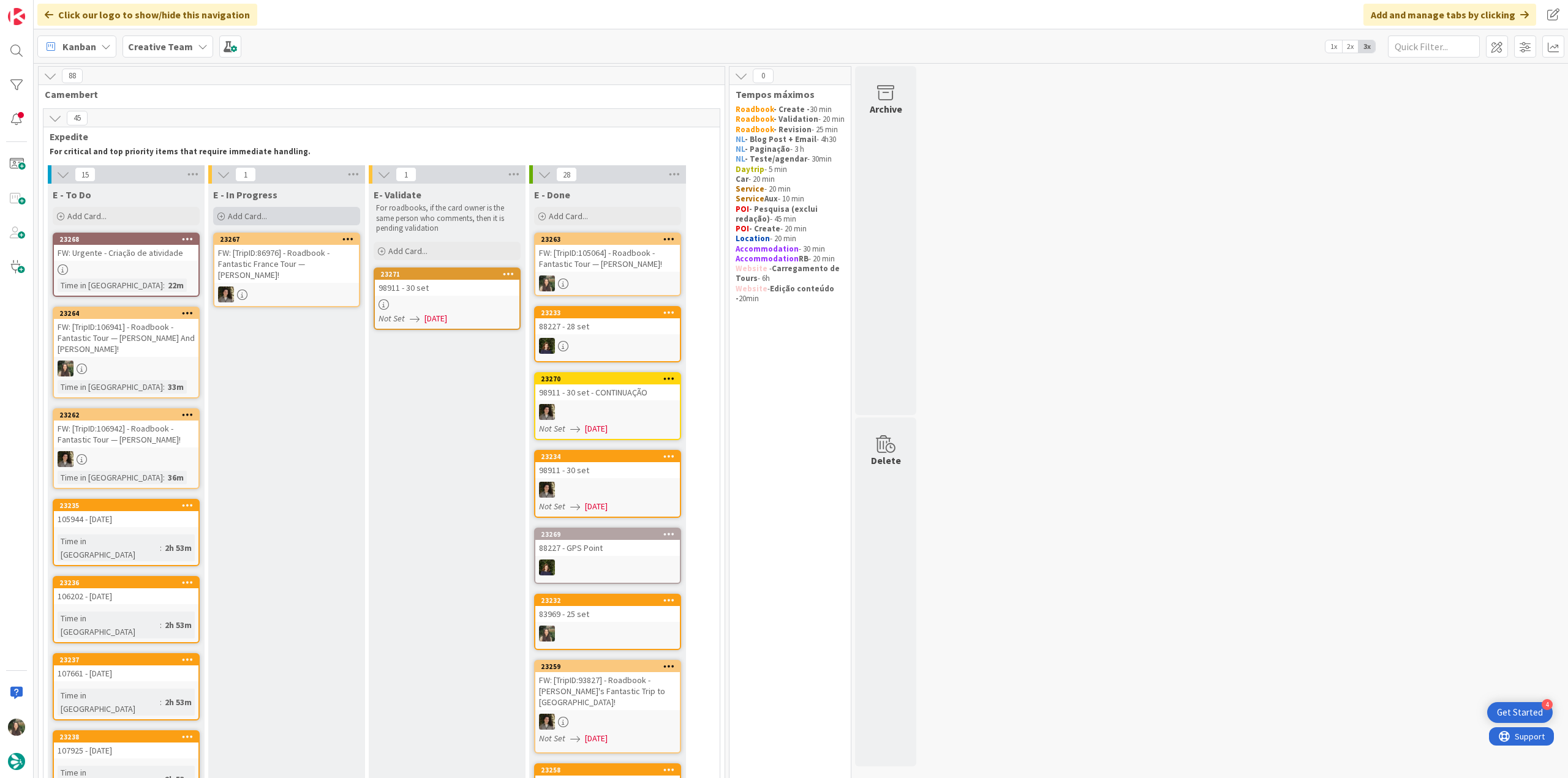
click at [266, 214] on div "Add Card..." at bounding box center [287, 216] width 147 height 19
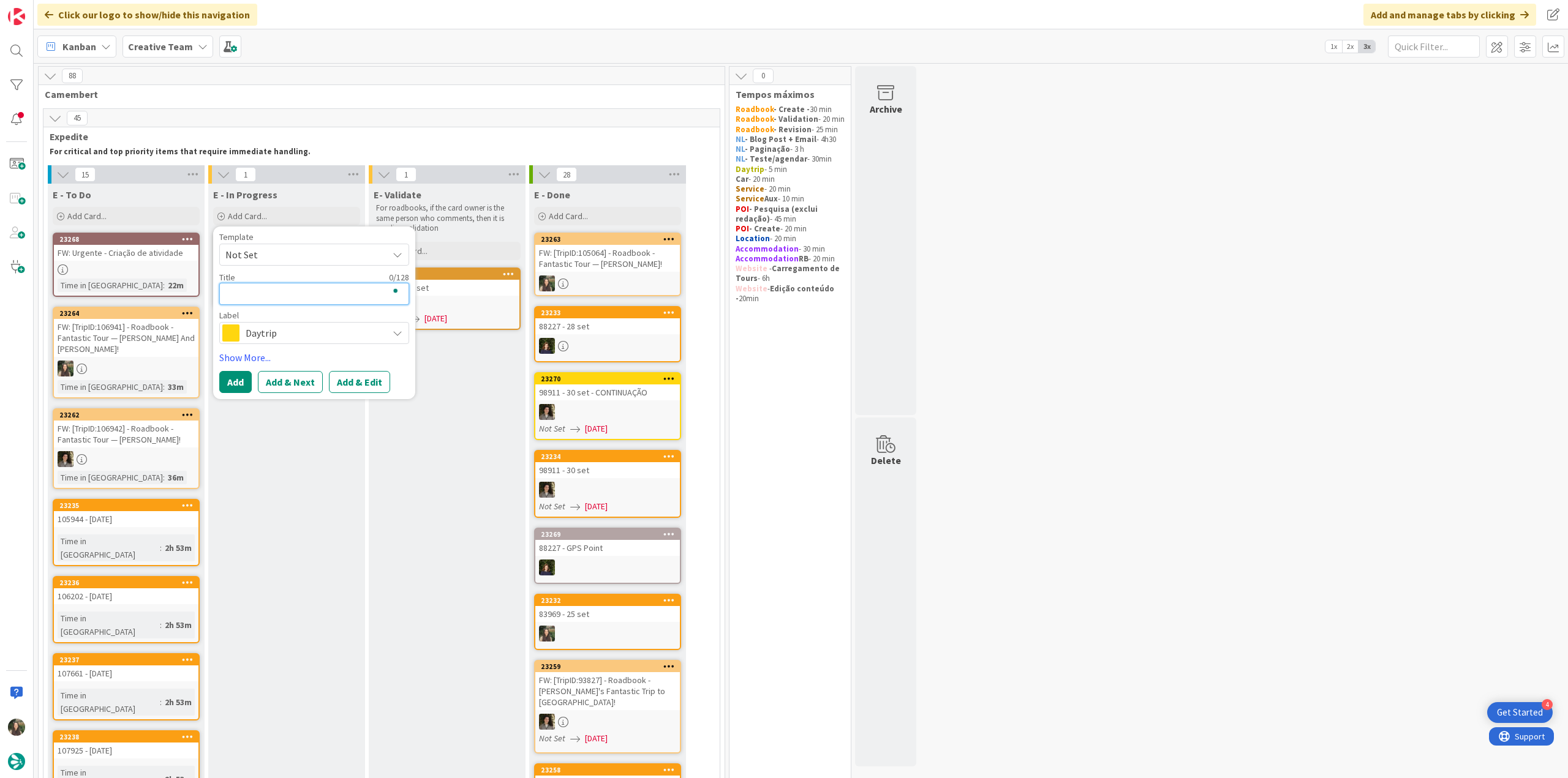
paste textarea "FW: [TripID:105064] - Roadbook - Fantastic Tour — [PERSON_NAME]!"
type textarea "FW: [TripID:105064] - Roadbook - Fantastic Tour — [PERSON_NAME]!"
type textarea "x"
type textarea "FW: [TripID:105064] - Roadbook - Fantastic Tour — [PERSON_NAME]!"
drag, startPoint x: 270, startPoint y: 348, endPoint x: 270, endPoint y: 357, distance: 9.0
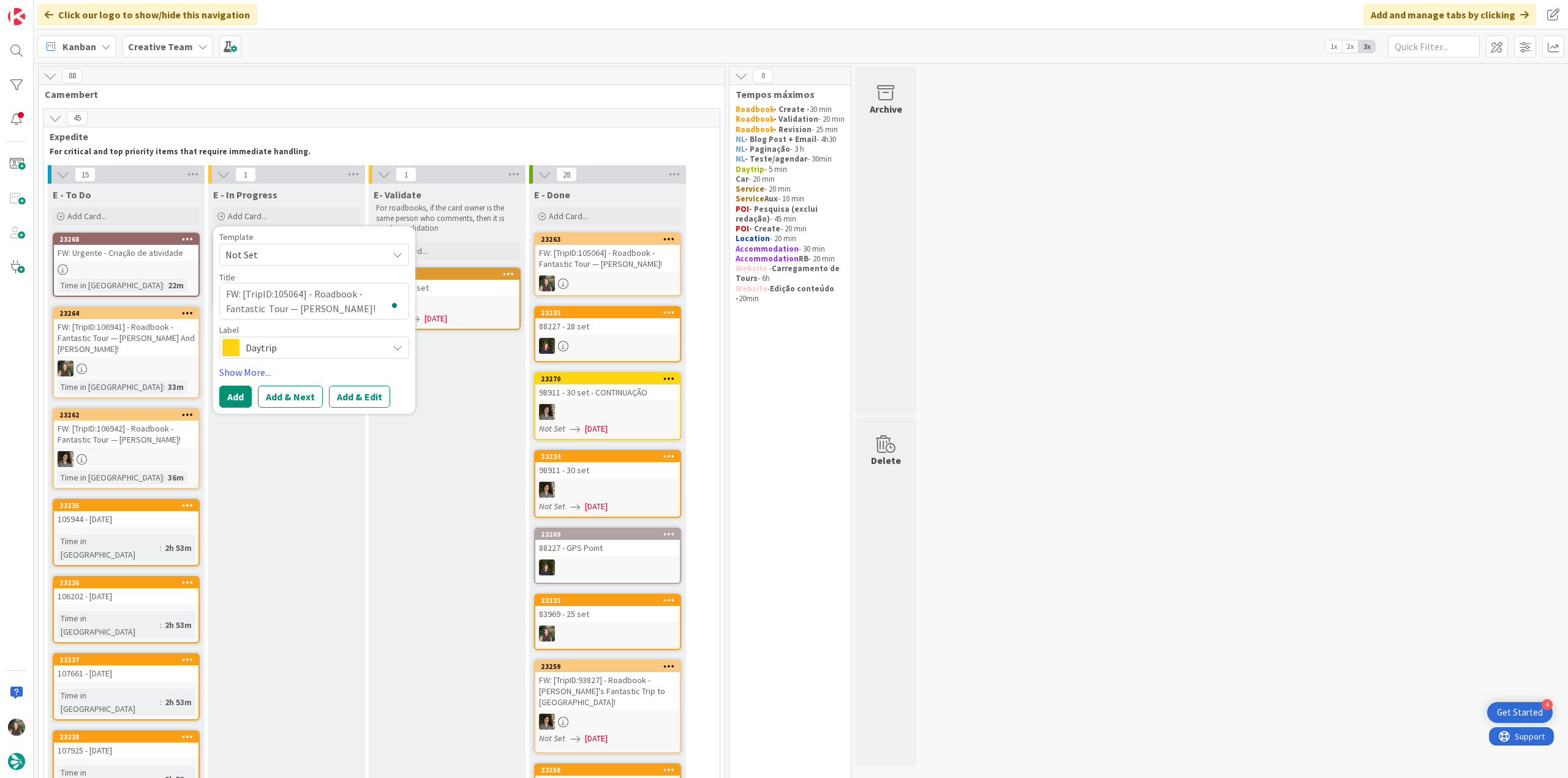
click at [270, 349] on span "Daytrip" at bounding box center [313, 348] width 136 height 17
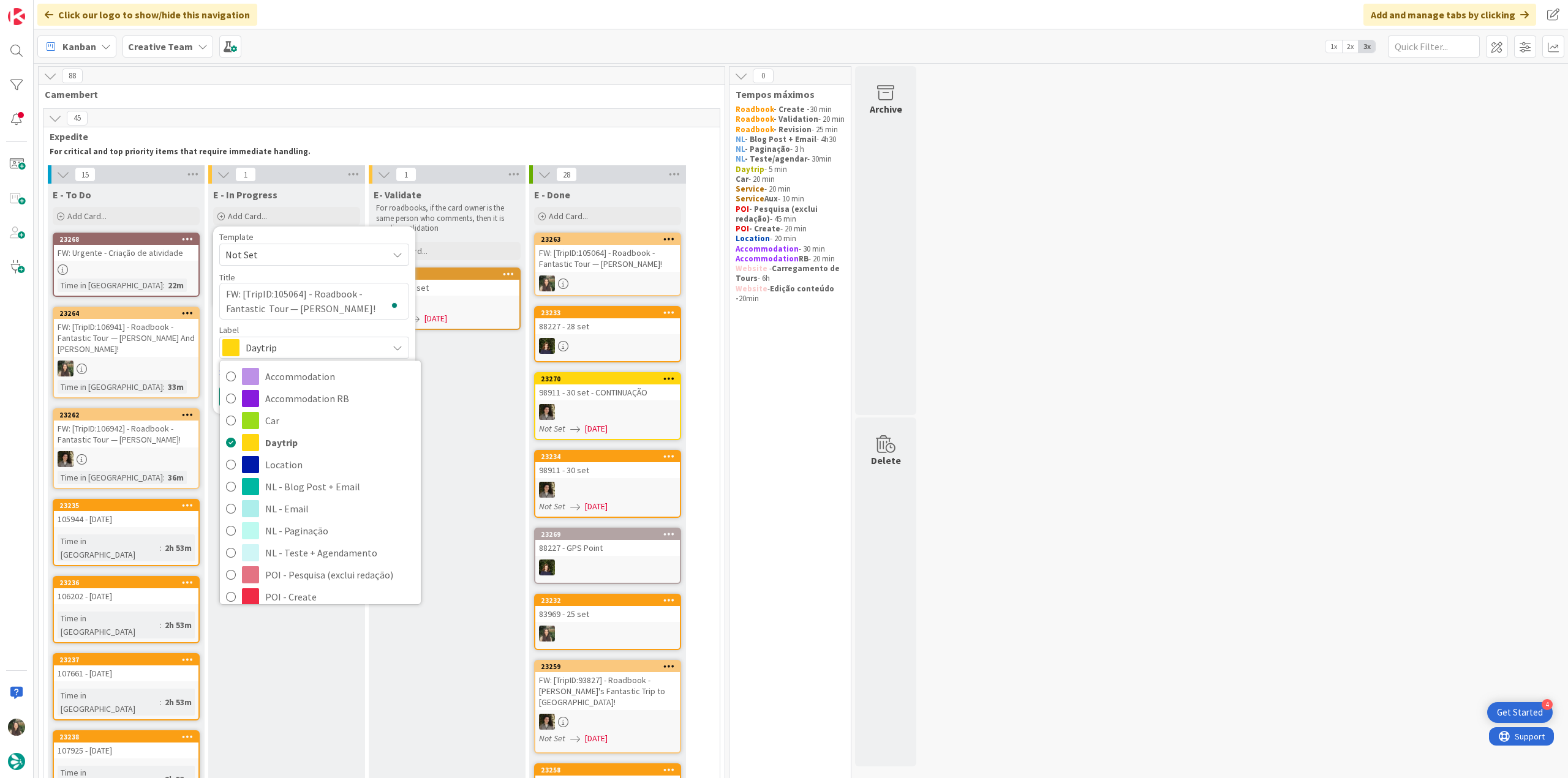
scroll to position [228, 0]
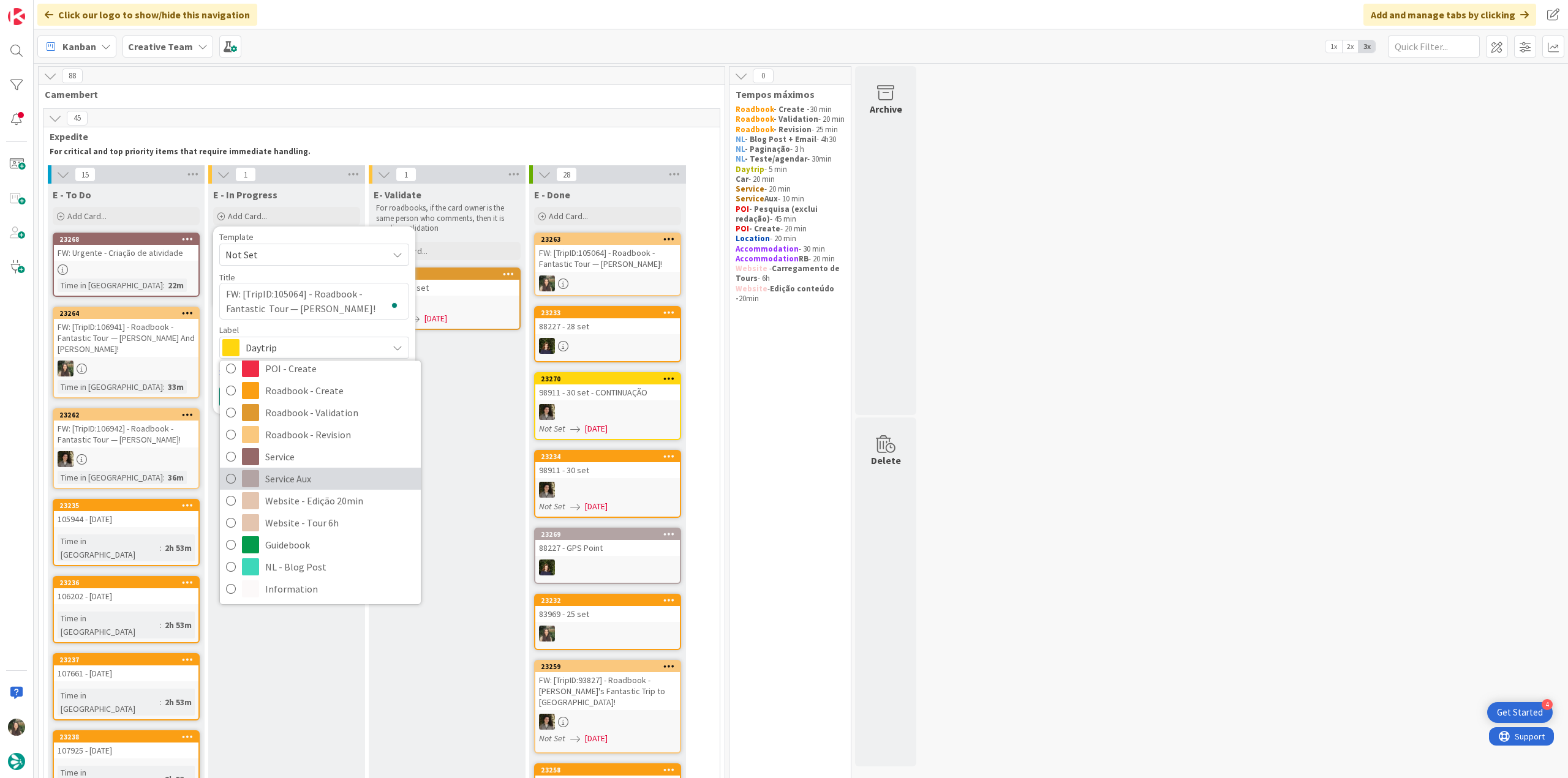
click at [321, 480] on span "Service Aux" at bounding box center [340, 479] width 150 height 19
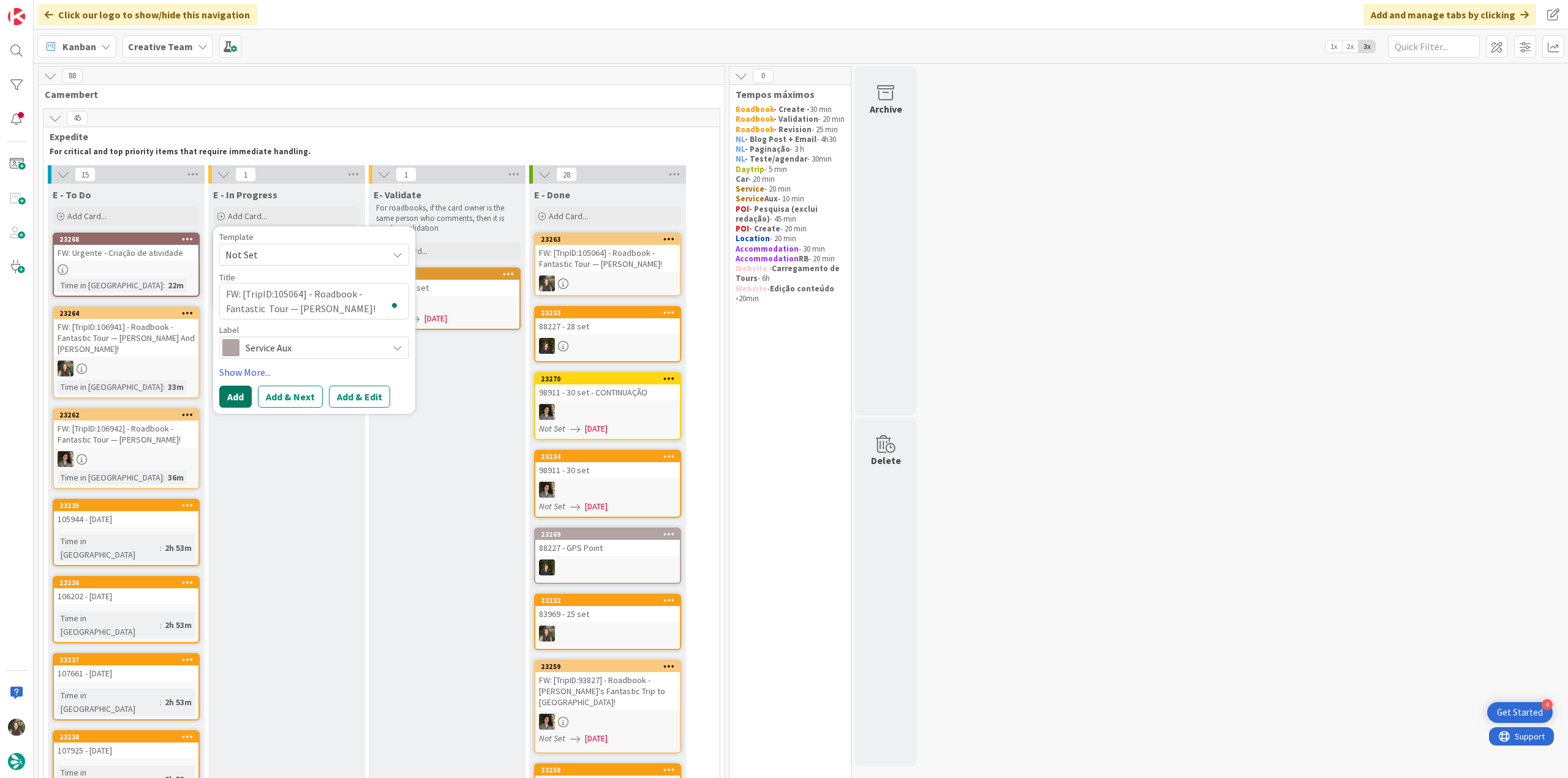
click at [242, 388] on button "Add" at bounding box center [235, 396] width 32 height 22
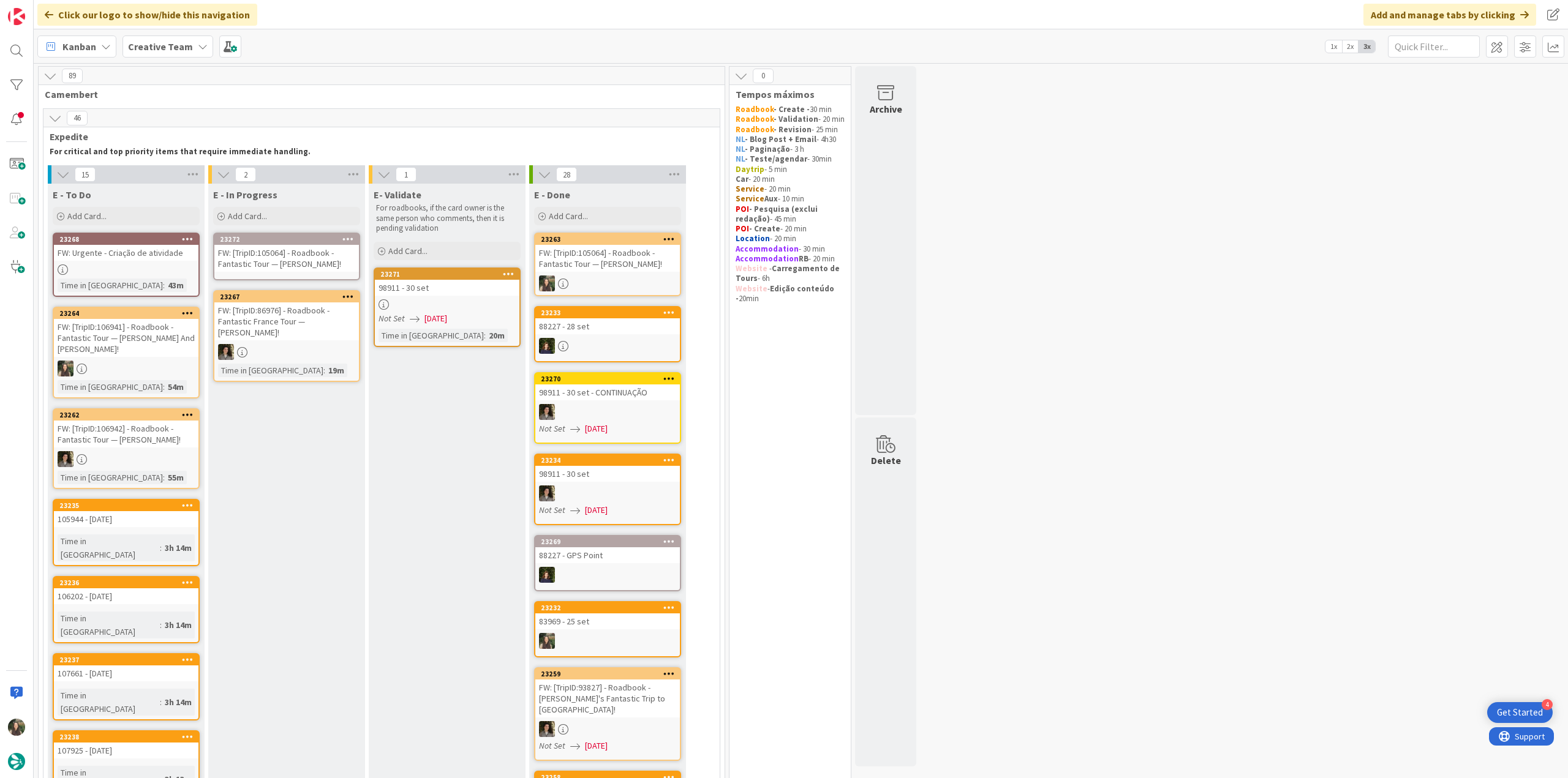
click at [286, 253] on div "FW: [TripID:105064] - Roadbook - Fantastic Tour — [PERSON_NAME]!" at bounding box center [287, 257] width 145 height 27
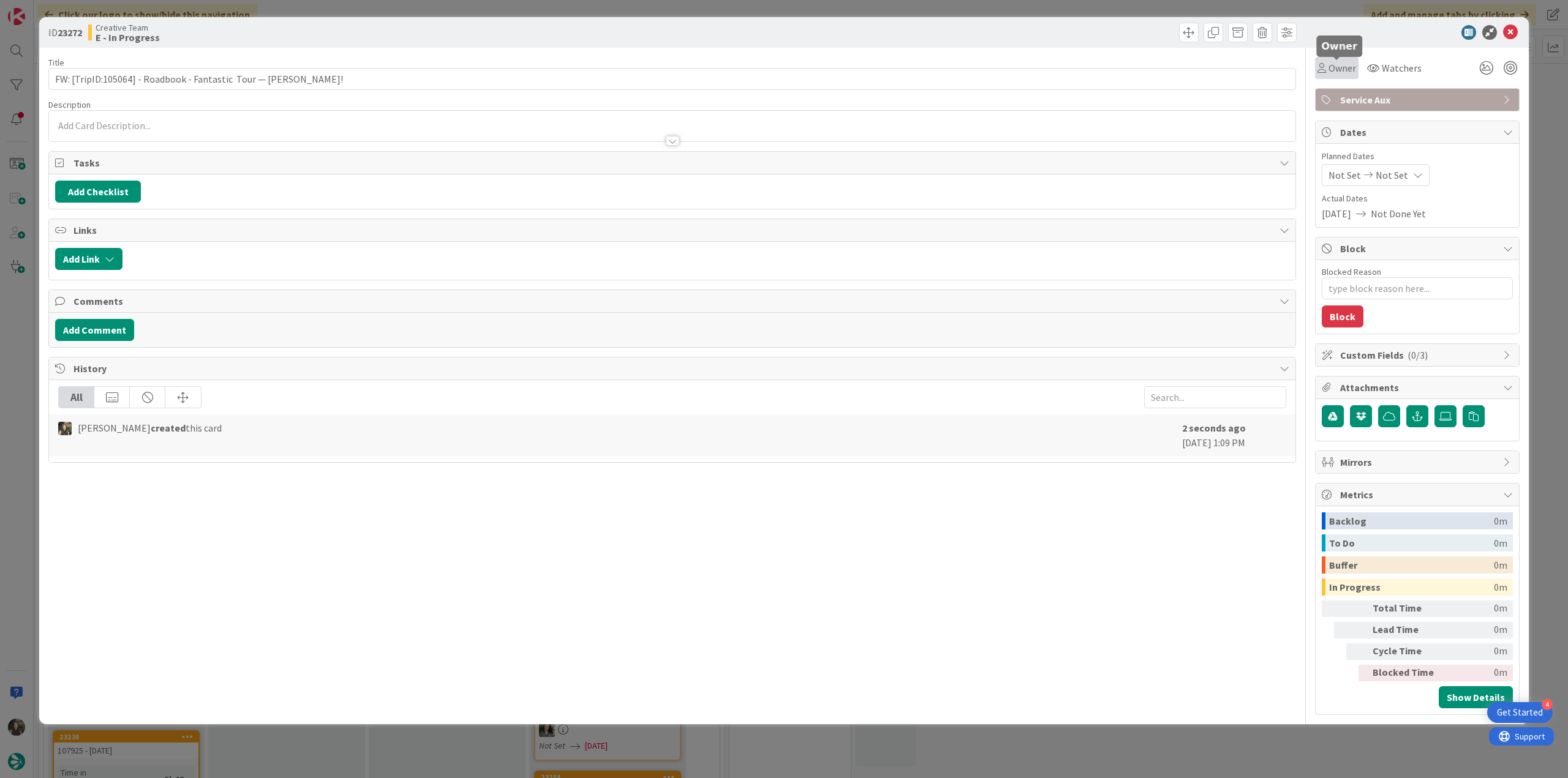
click at [1343, 71] on span "Owner" at bounding box center [1342, 68] width 27 height 14
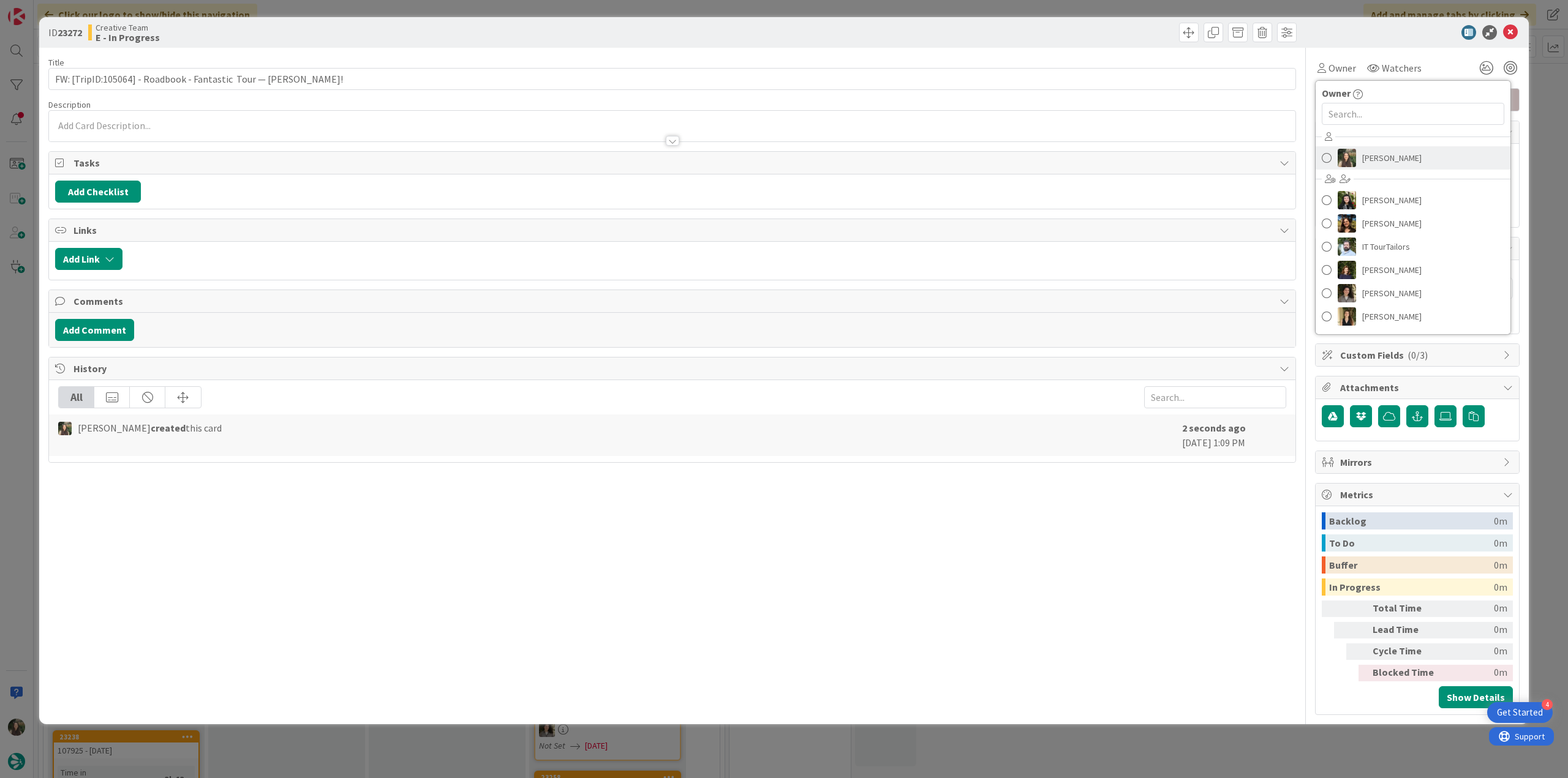
click at [1364, 154] on span "[PERSON_NAME]" at bounding box center [1392, 158] width 60 height 19
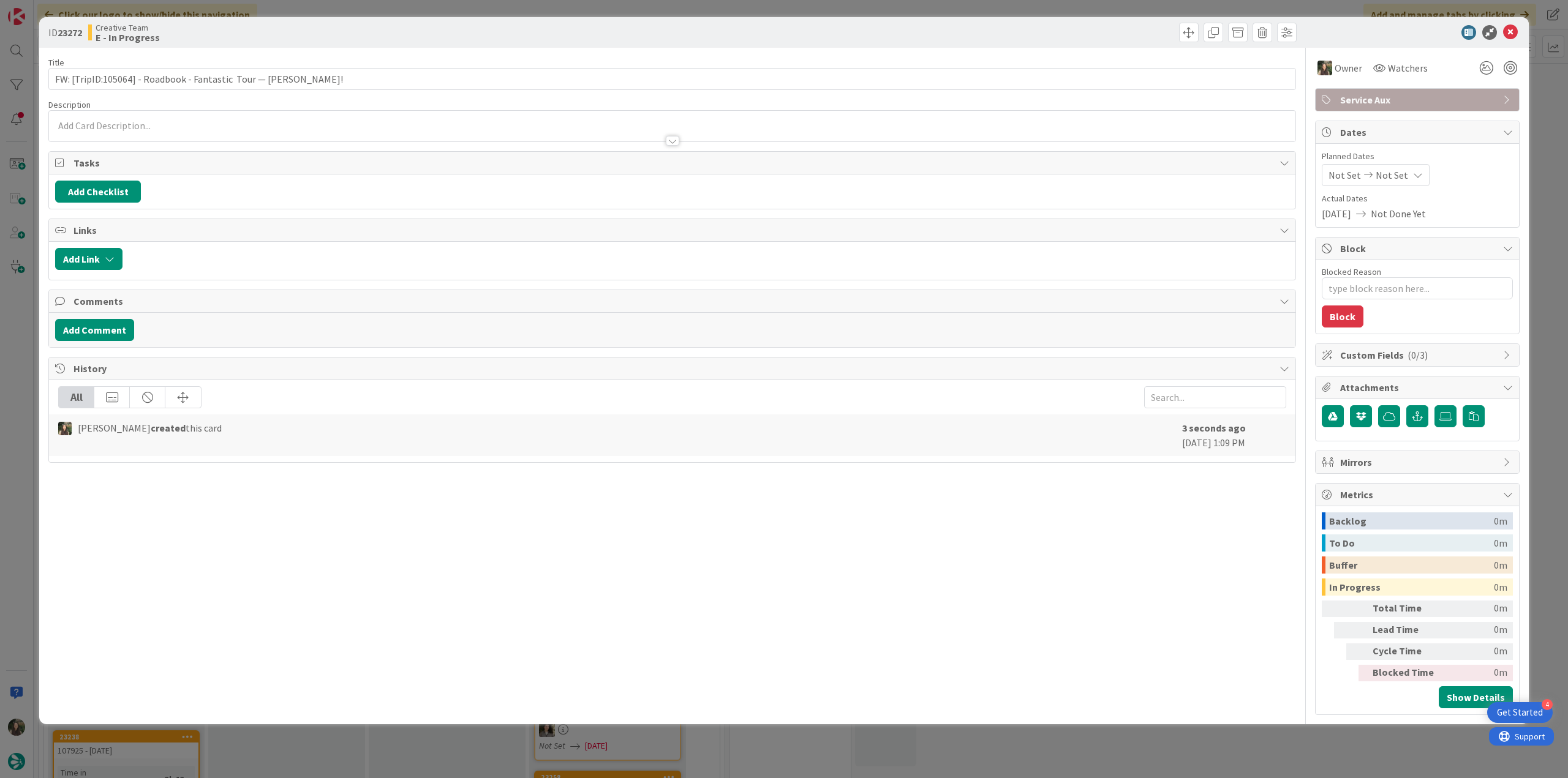
click at [1544, 83] on div "ID 23272 Creative Team E - In Progress Title 63 / 128 FW: [TripID:105064] - Roa…" at bounding box center [784, 389] width 1568 height 778
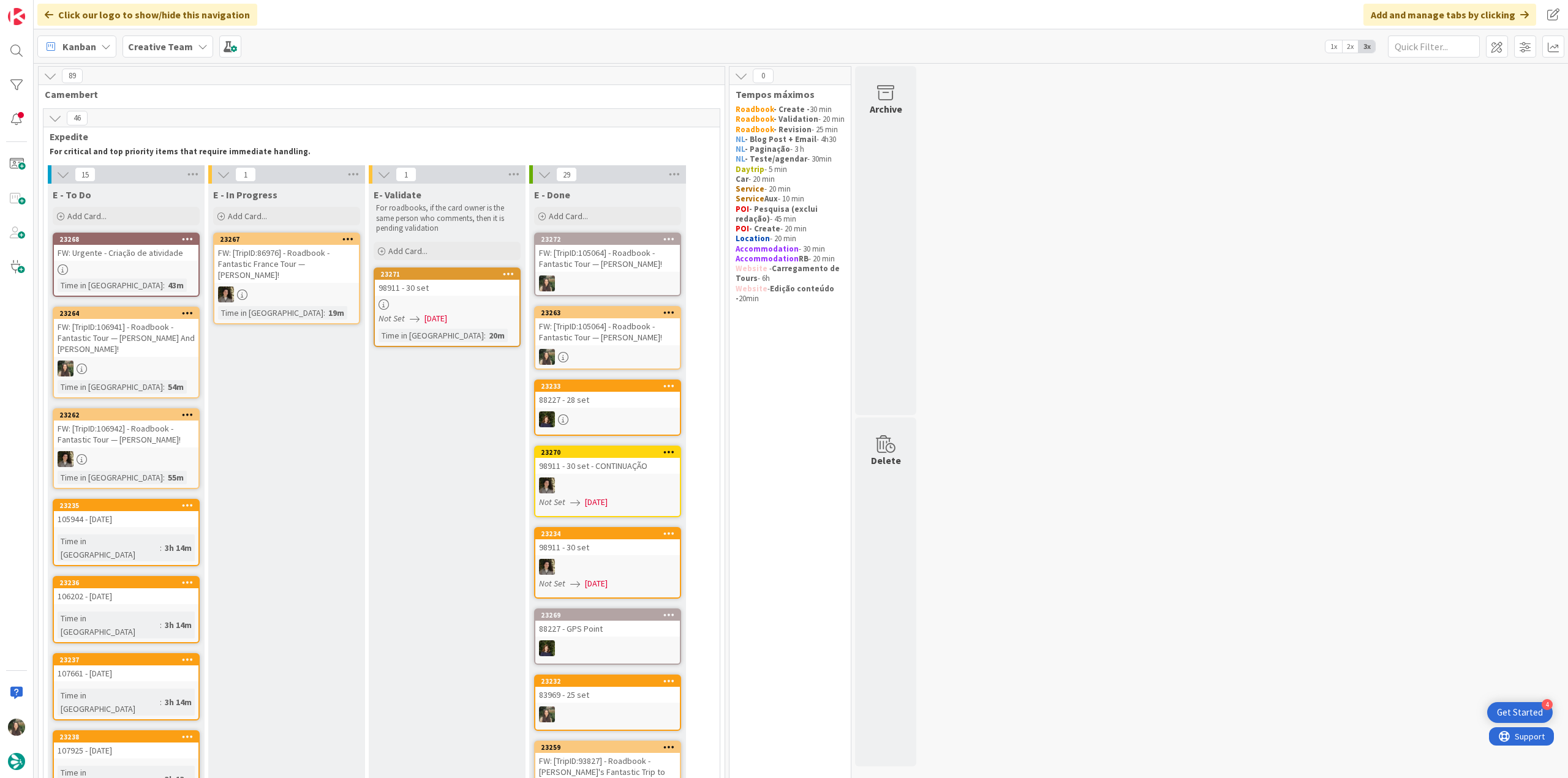
click at [295, 264] on div "FW: [TripID:86976] - Roadbook - Fantastic France Tour — [PERSON_NAME]!" at bounding box center [287, 263] width 145 height 38
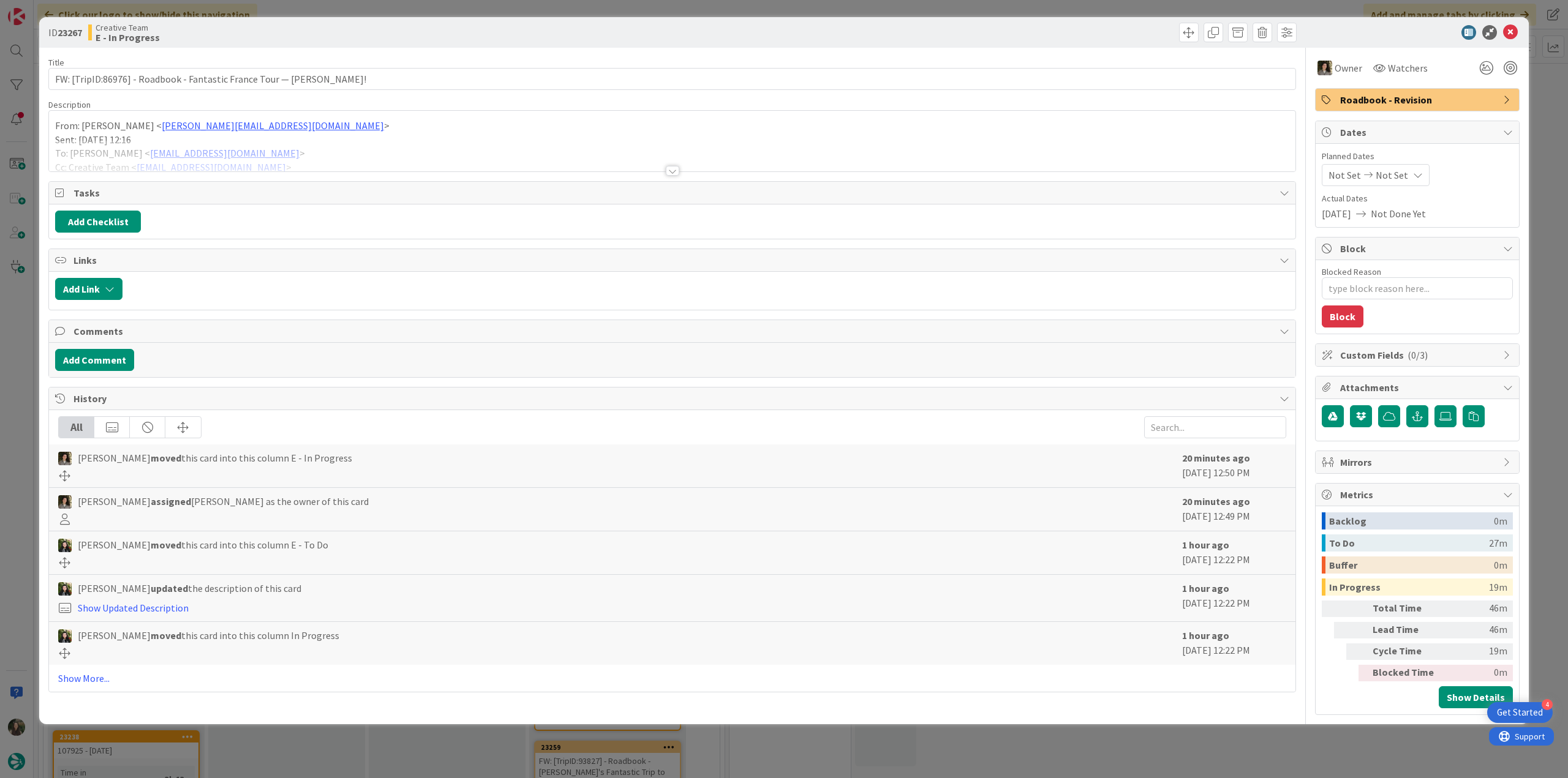
click at [327, 148] on div at bounding box center [672, 155] width 1246 height 31
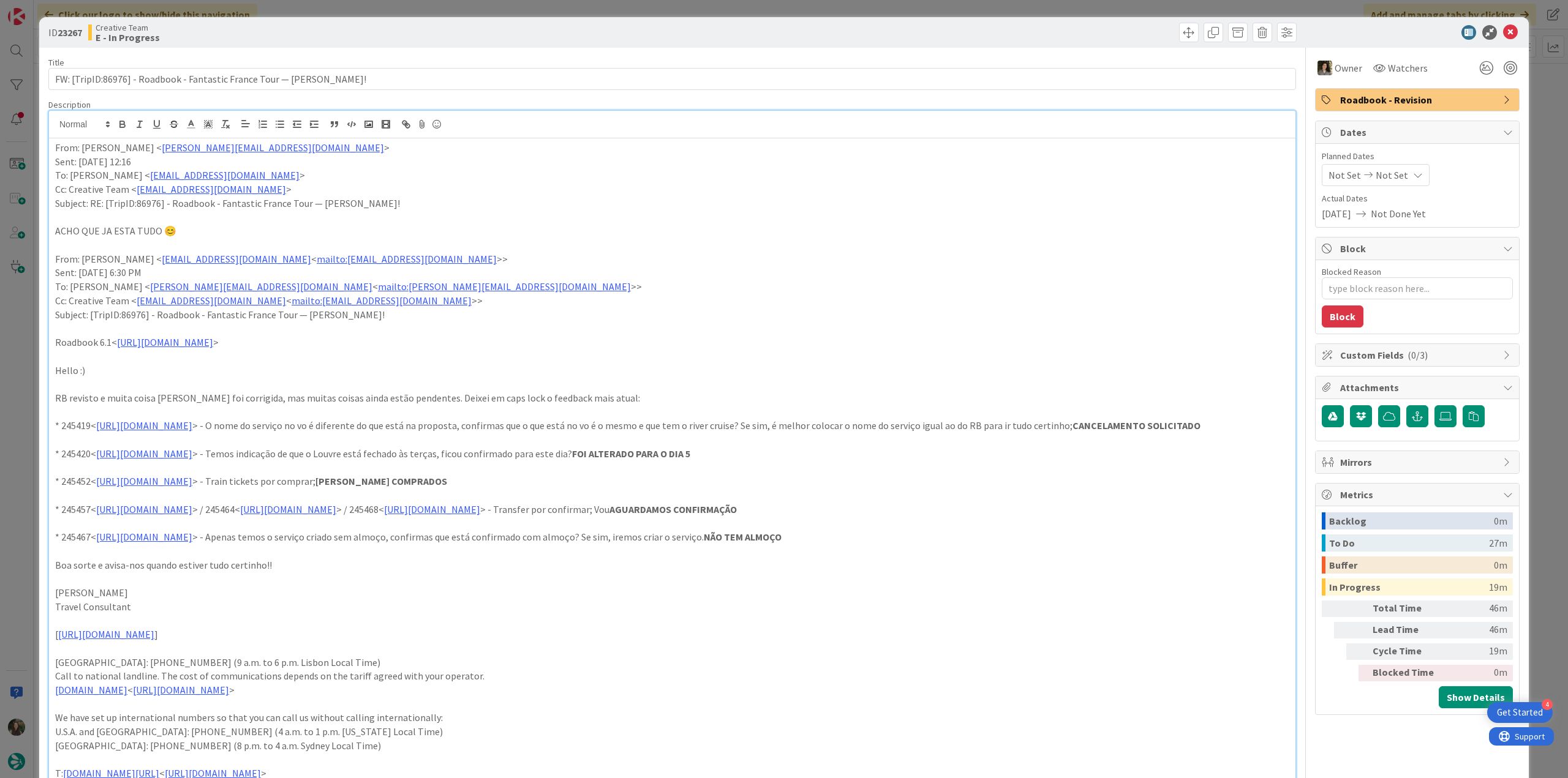
click at [19, 317] on div "ID 23267 Creative Team E - In Progress Title 68 / 128 FW: [TripID:86976] - Road…" at bounding box center [784, 389] width 1568 height 778
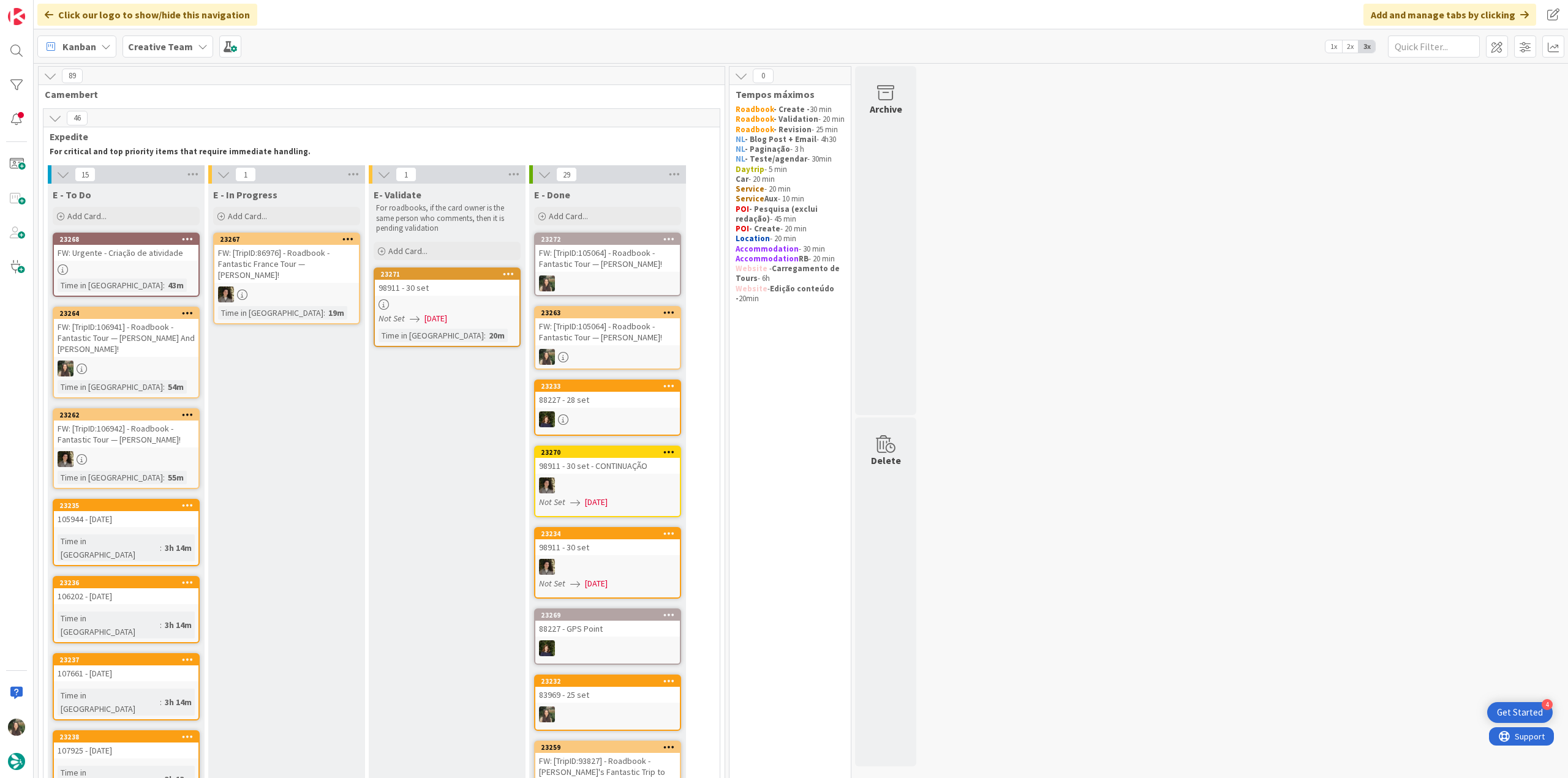
click at [122, 438] on link "23262 FW: [TripID:106942] - Roadbook - Fantastic Tour — [PERSON_NAME]! Time in …" at bounding box center [126, 449] width 147 height 80
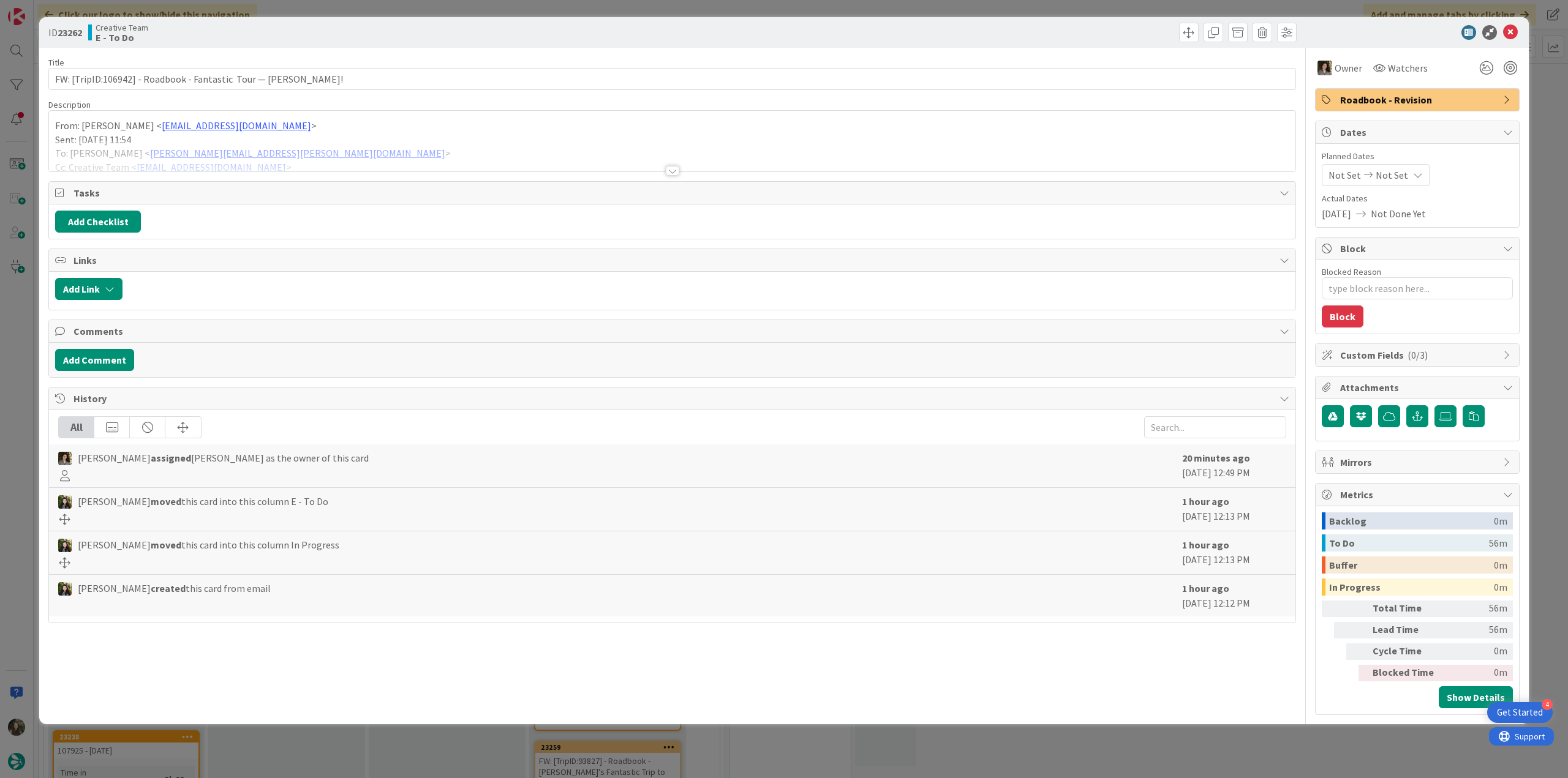
click at [328, 149] on div at bounding box center [672, 155] width 1246 height 31
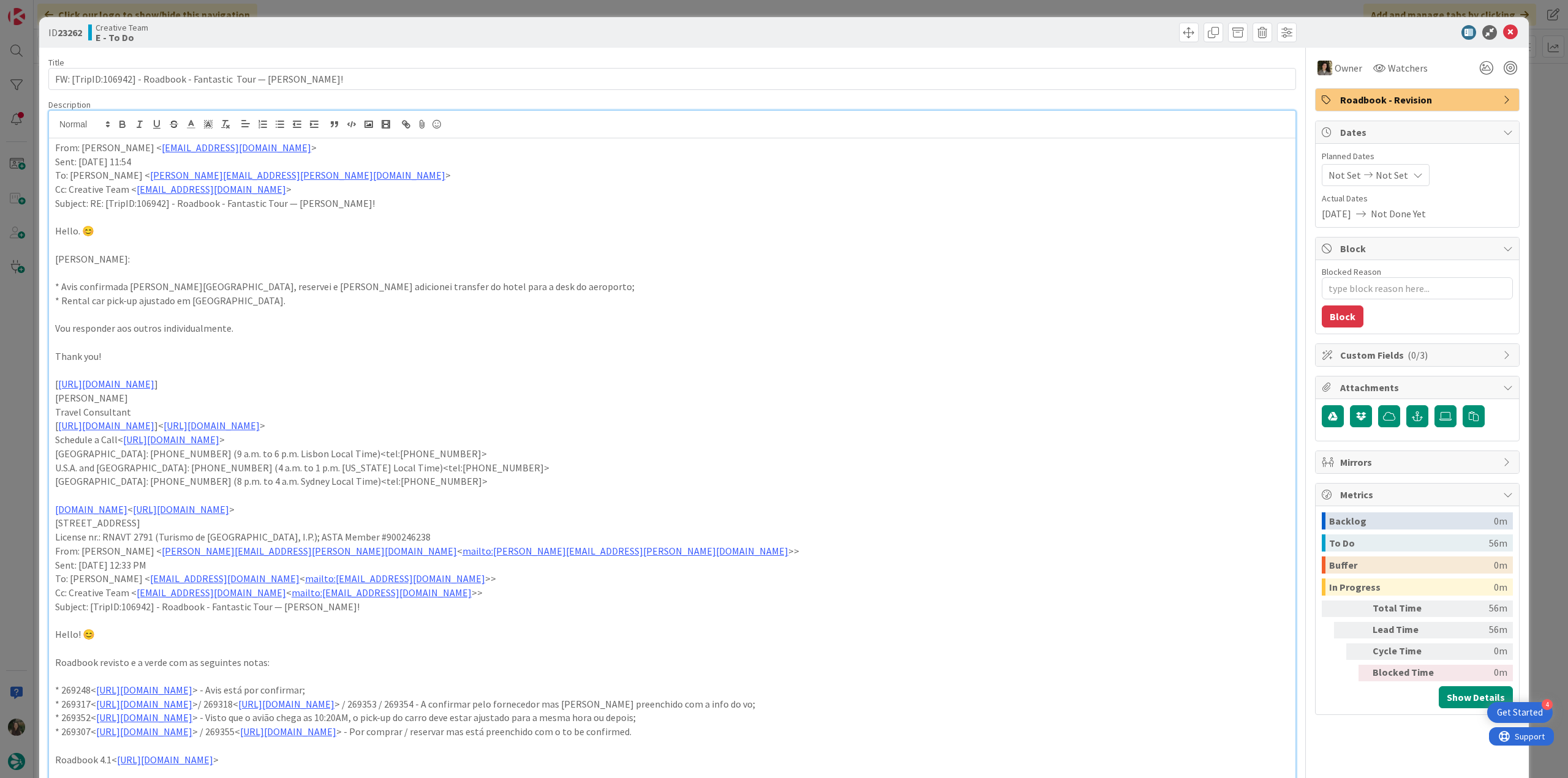
click at [31, 334] on div "ID 23262 Creative Team E - To Do Title 67 / 128 FW: [TripID:106942] - Roadbook …" at bounding box center [784, 389] width 1568 height 778
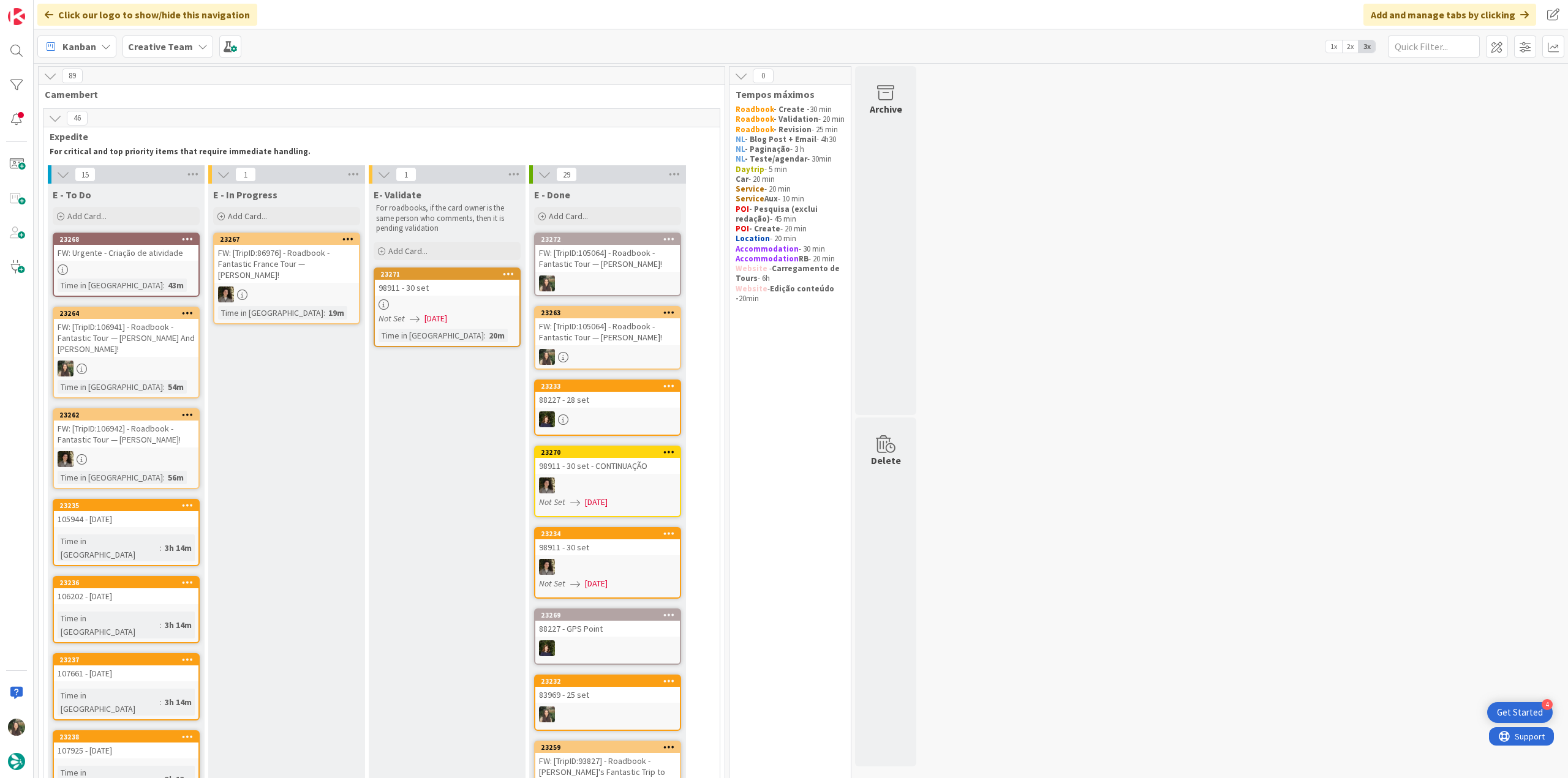
click at [159, 451] on div at bounding box center [126, 459] width 145 height 16
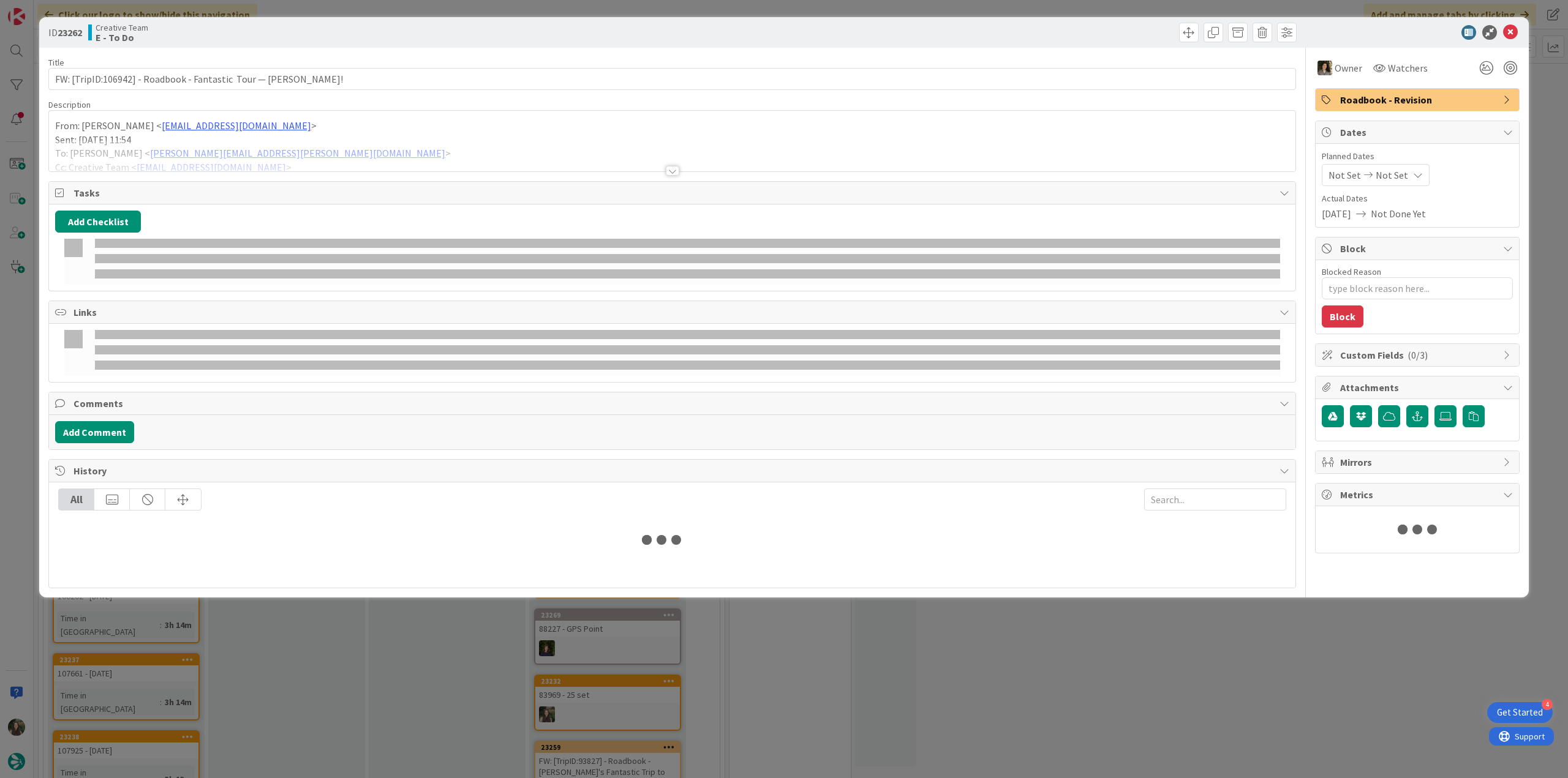
type textarea "x"
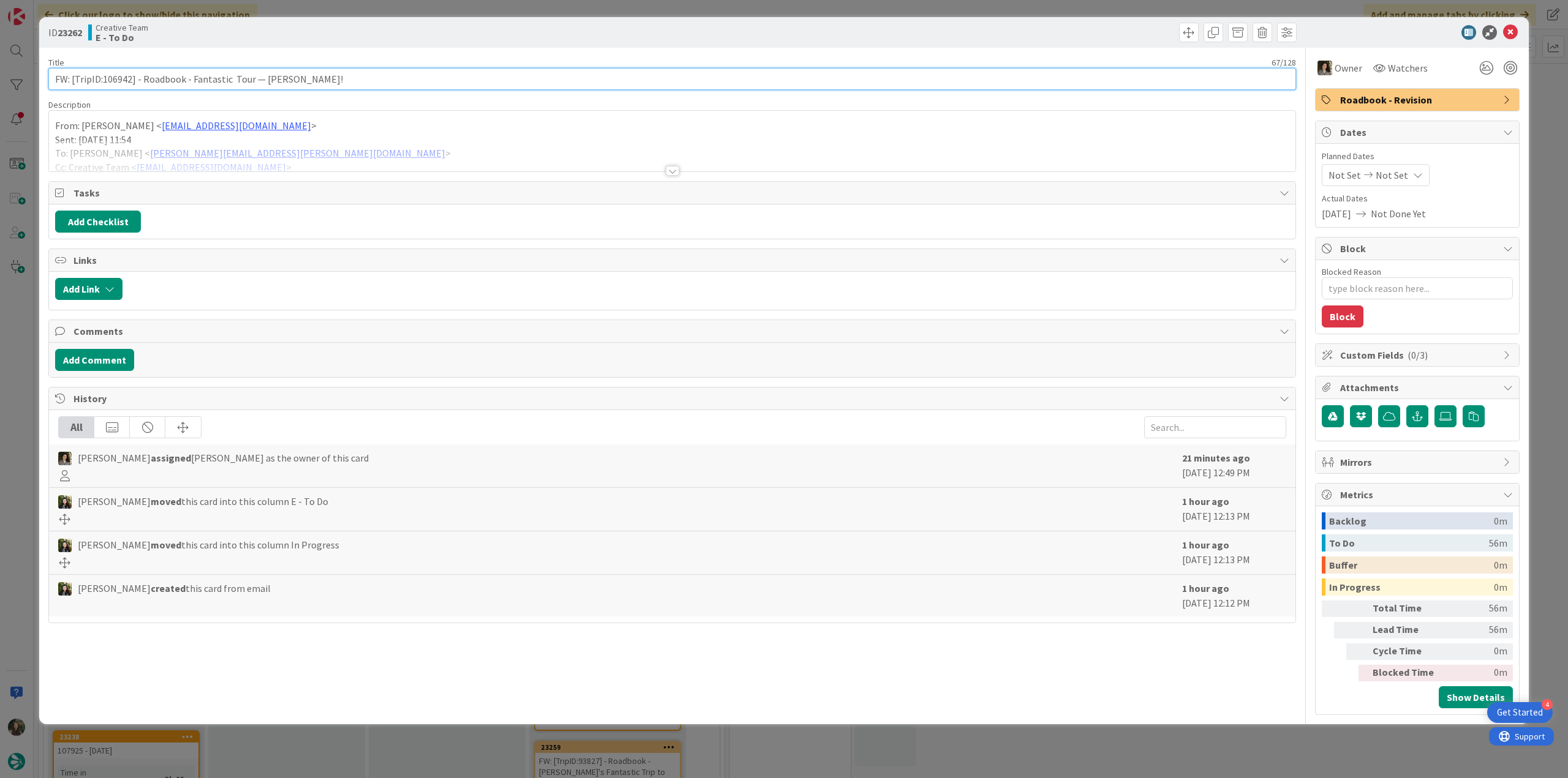
click at [115, 78] on input "FW: [TripID:106942] - Roadbook - Fantastic Tour — [PERSON_NAME]!" at bounding box center [672, 78] width 1248 height 22
click at [116, 78] on input "FW: [TripID:106942] - Roadbook - Fantastic Tour — [PERSON_NAME]!" at bounding box center [672, 78] width 1248 height 22
click at [1294, 751] on div "ID 23262 Creative Team E - To Do Title 67 / 128 FW: [TripID:106942] - Roadbook …" at bounding box center [784, 389] width 1568 height 778
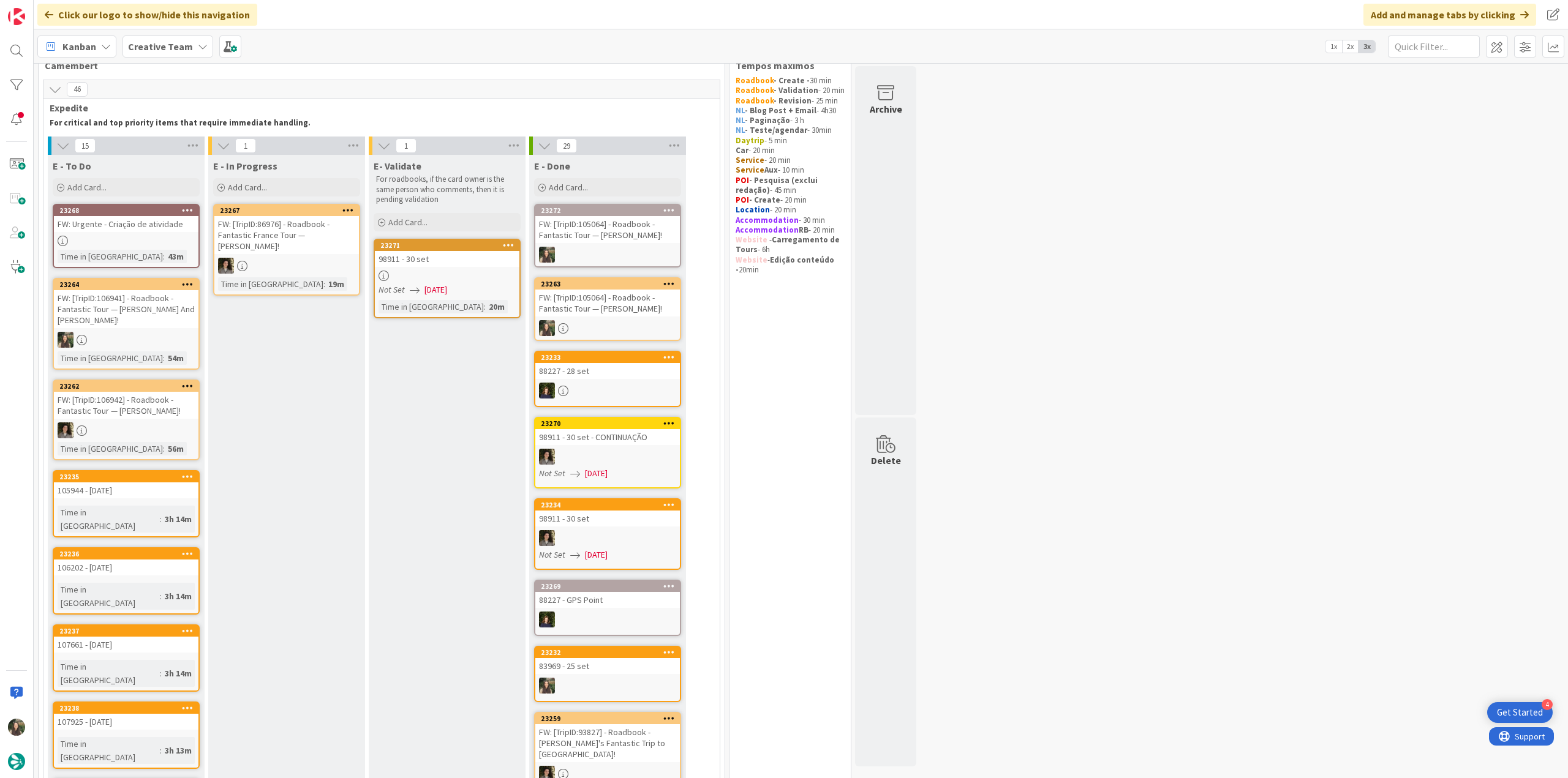
scroll to position [61, 0]
